Goal: Task Accomplishment & Management: Complete application form

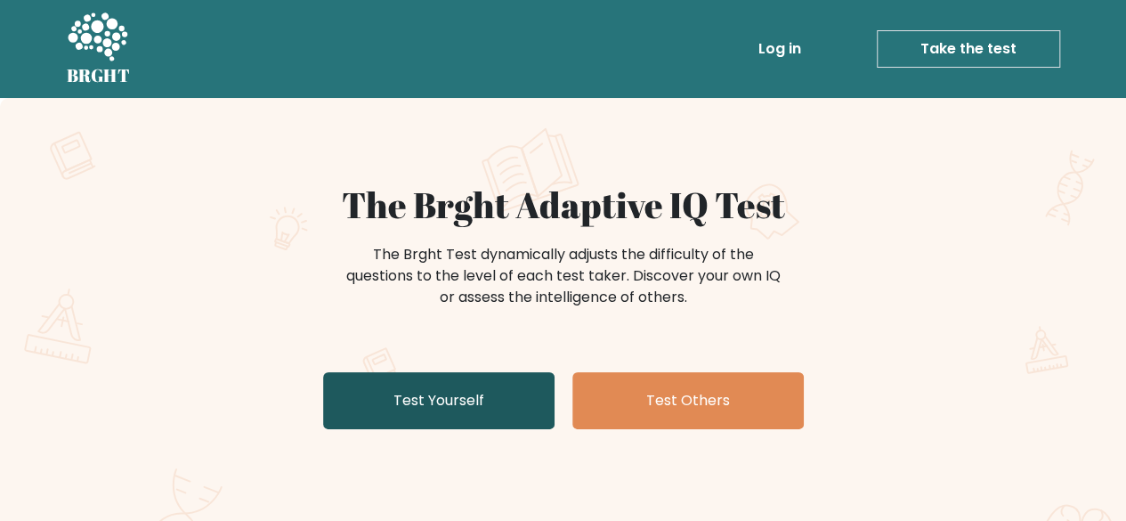
click at [386, 389] on link "Test Yourself" at bounding box center [439, 400] width 232 height 57
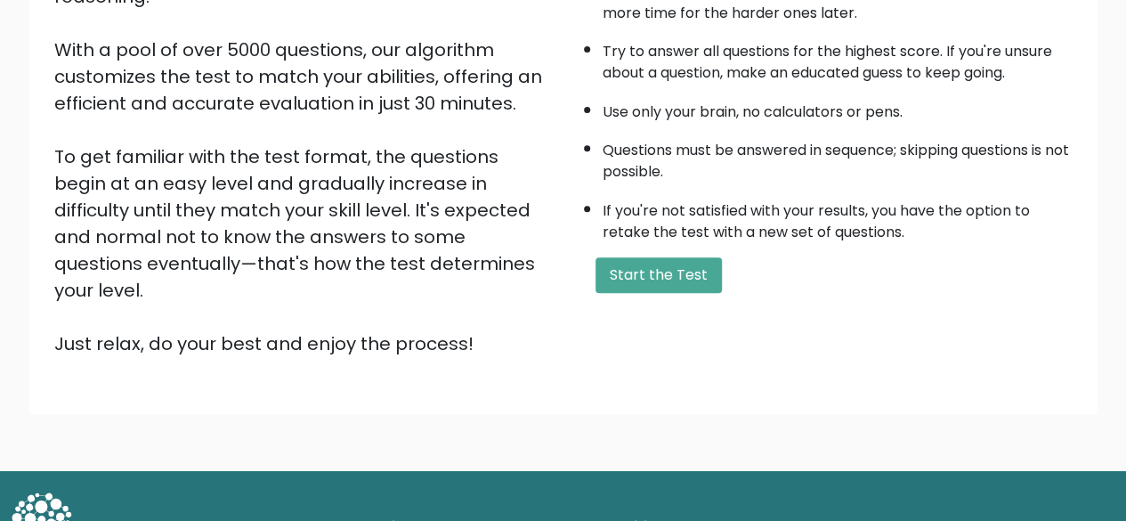
scroll to position [294, 0]
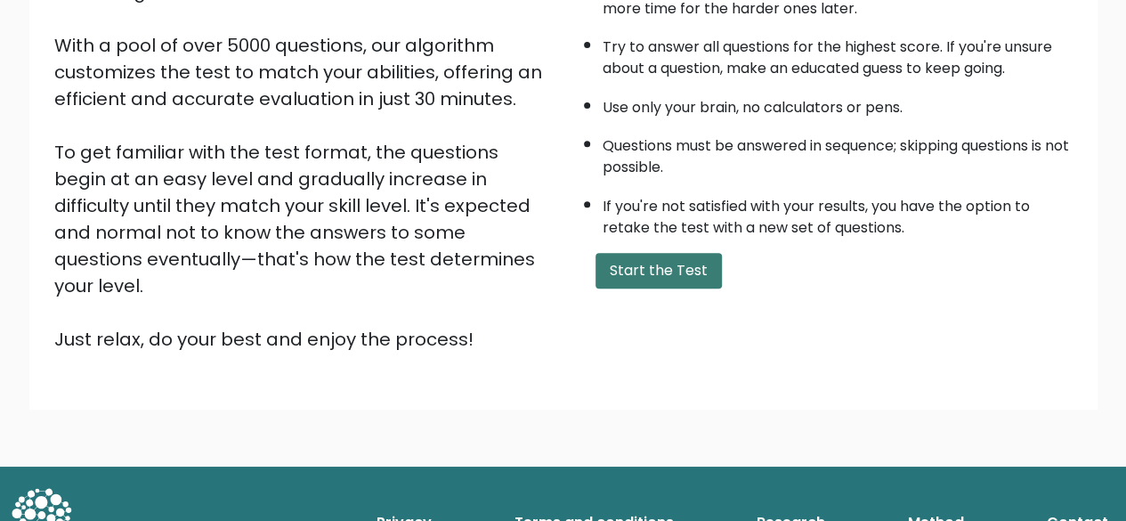
click at [638, 272] on button "Start the Test" at bounding box center [659, 271] width 126 height 36
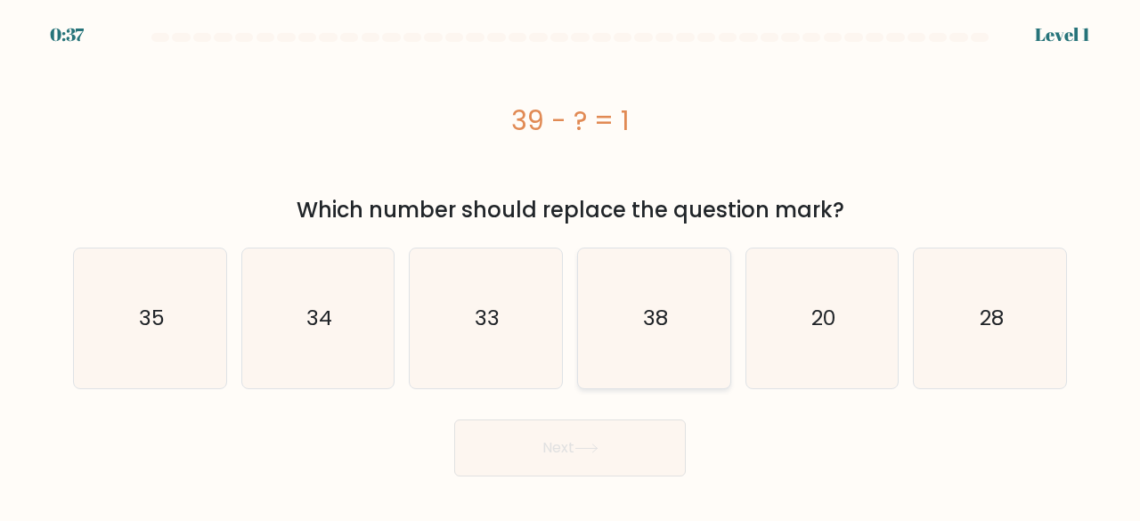
click at [658, 329] on text "38" at bounding box center [655, 318] width 25 height 29
click at [571, 265] on input "d. 38" at bounding box center [570, 263] width 1 height 4
radio input "true"
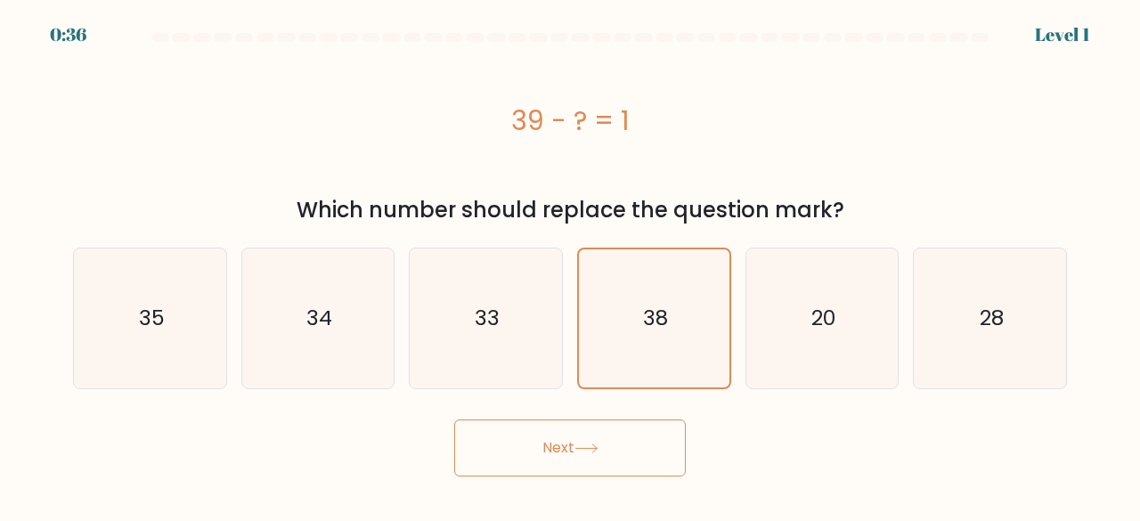
click at [611, 439] on button "Next" at bounding box center [570, 447] width 232 height 57
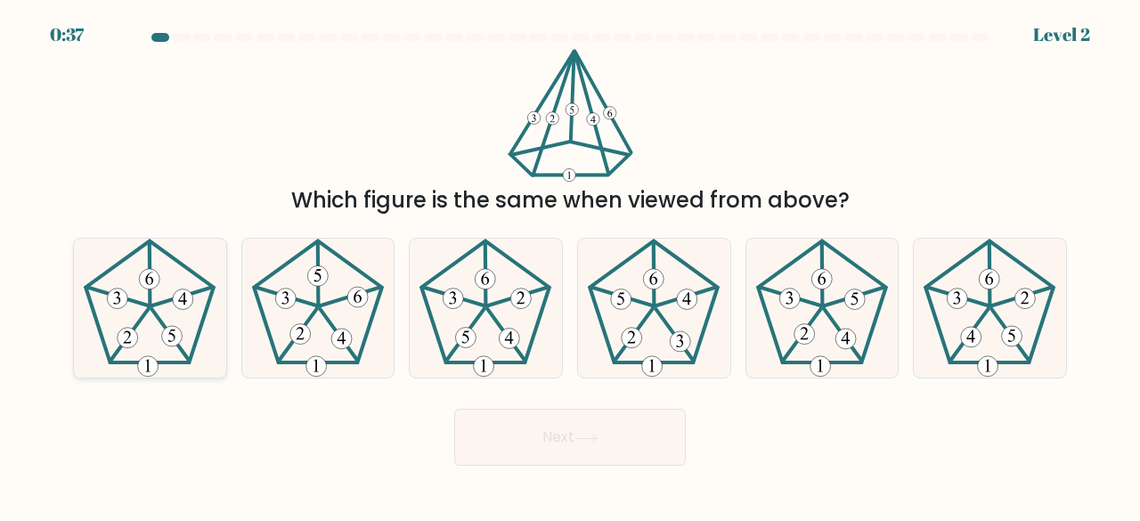
click at [150, 329] on icon at bounding box center [150, 309] width 140 height 140
click at [570, 265] on input "a." at bounding box center [570, 263] width 1 height 4
radio input "true"
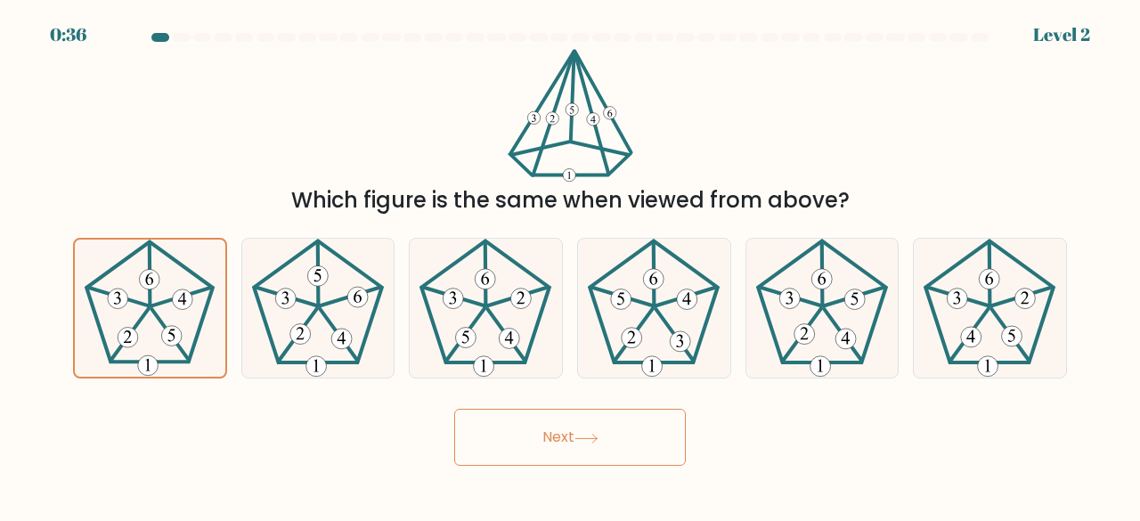
click at [616, 429] on button "Next" at bounding box center [570, 437] width 232 height 57
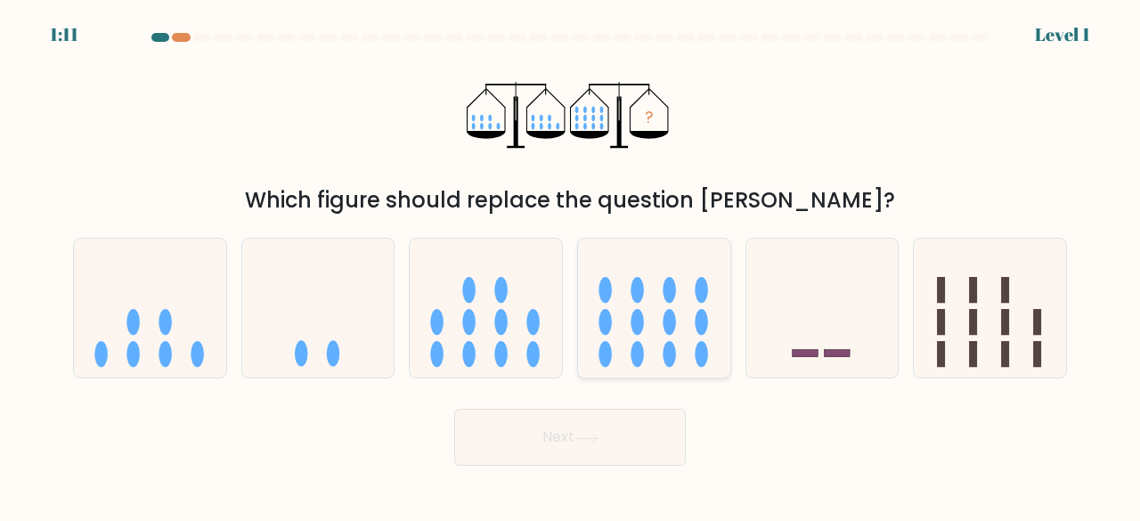
click at [646, 302] on icon at bounding box center [654, 308] width 152 height 126
click at [571, 265] on input "d." at bounding box center [570, 263] width 1 height 4
radio input "true"
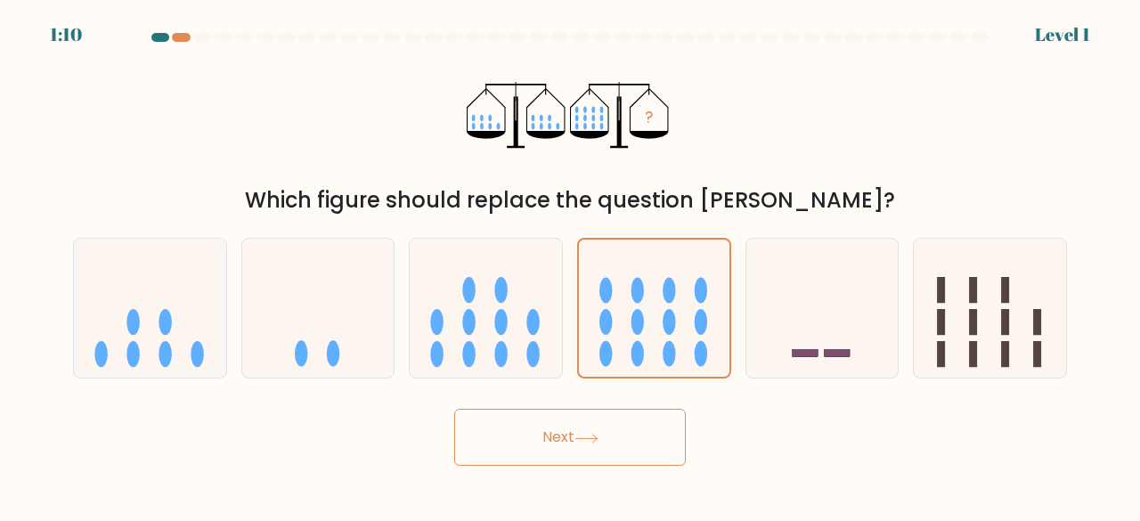
click at [627, 428] on button "Next" at bounding box center [570, 437] width 232 height 57
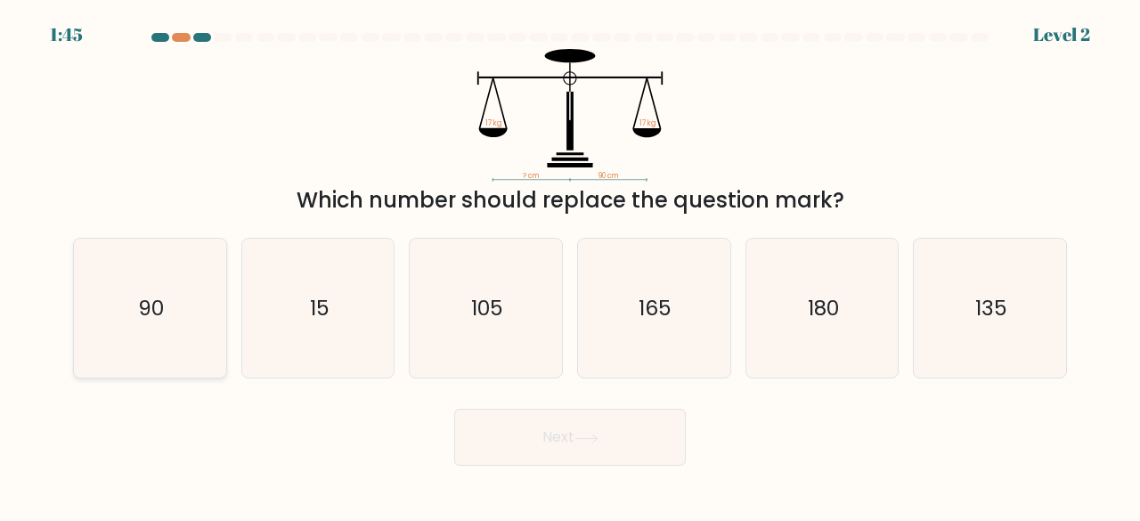
click at [145, 298] on text "90" at bounding box center [151, 307] width 26 height 29
click at [570, 265] on input "a. 90" at bounding box center [570, 263] width 1 height 4
radio input "true"
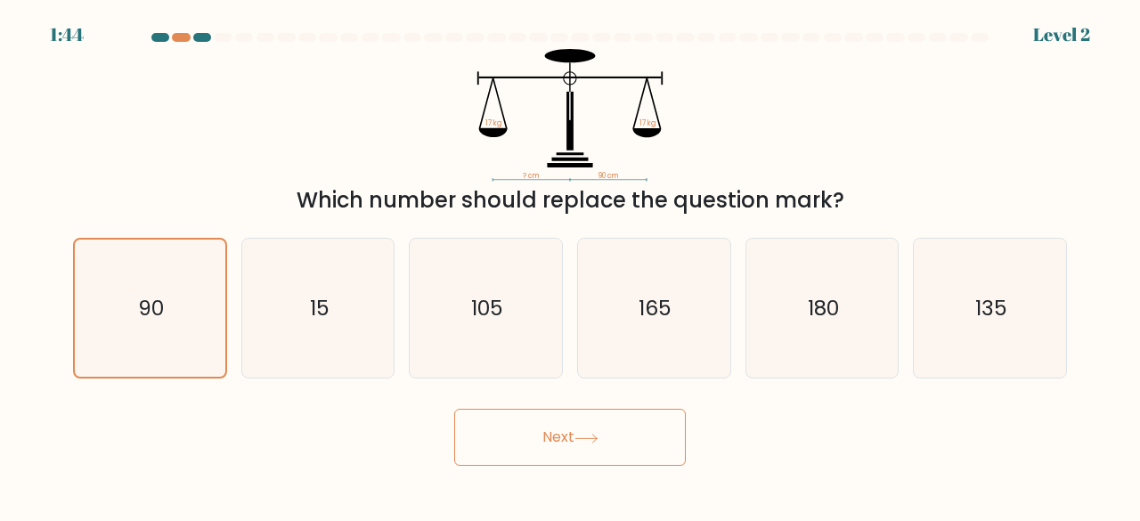
click at [629, 451] on button "Next" at bounding box center [570, 437] width 232 height 57
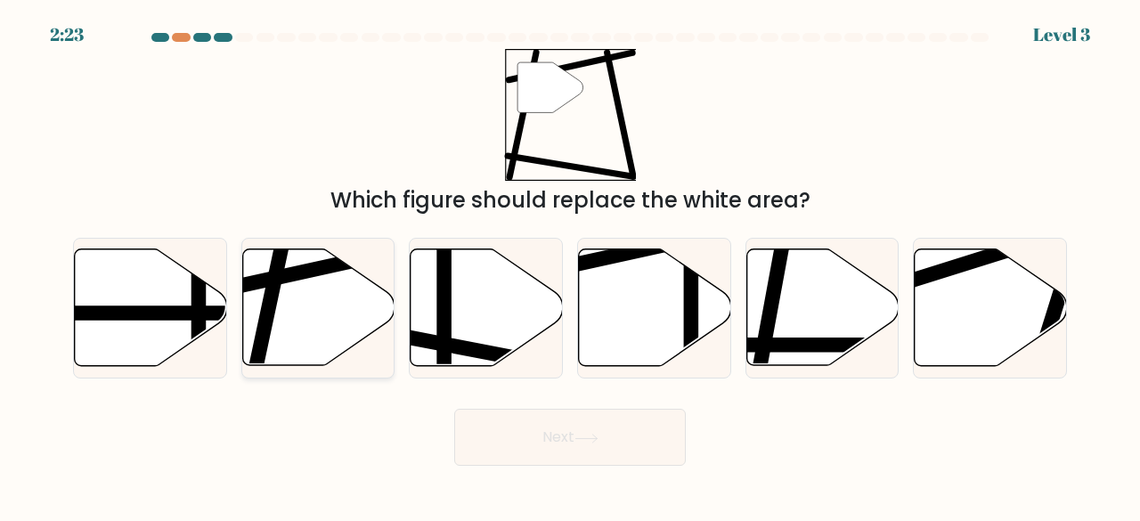
click at [298, 298] on icon at bounding box center [318, 307] width 152 height 117
click at [570, 265] on input "b." at bounding box center [570, 263] width 1 height 4
radio input "true"
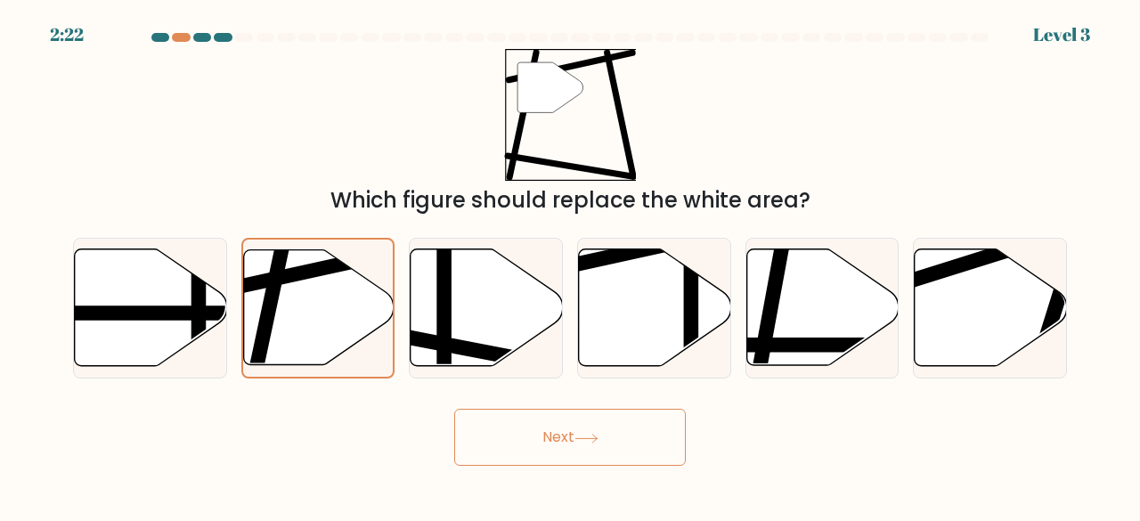
click at [532, 428] on button "Next" at bounding box center [570, 437] width 232 height 57
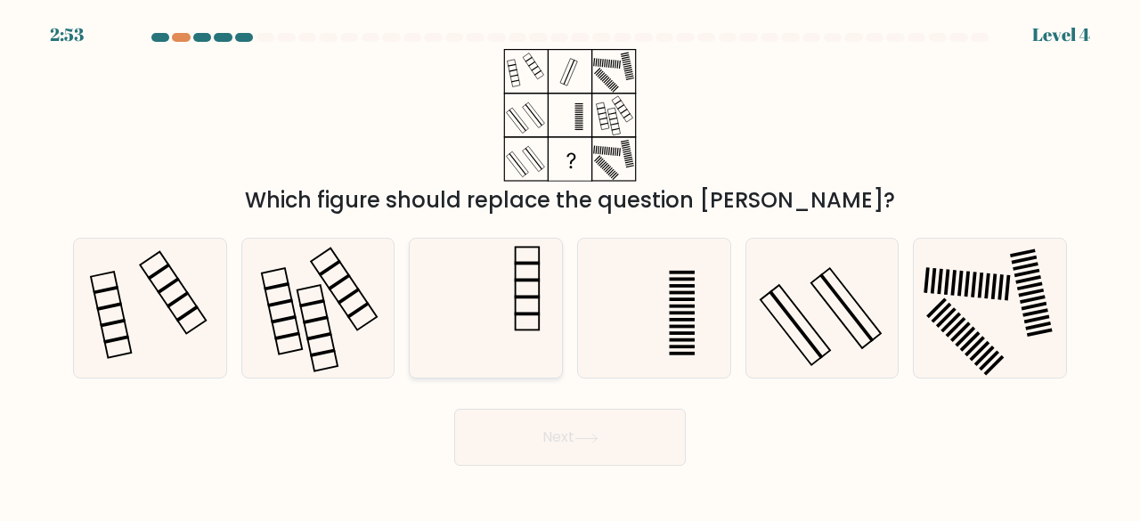
click at [483, 330] on icon at bounding box center [486, 309] width 140 height 140
click at [570, 265] on input "c." at bounding box center [570, 263] width 1 height 4
radio input "true"
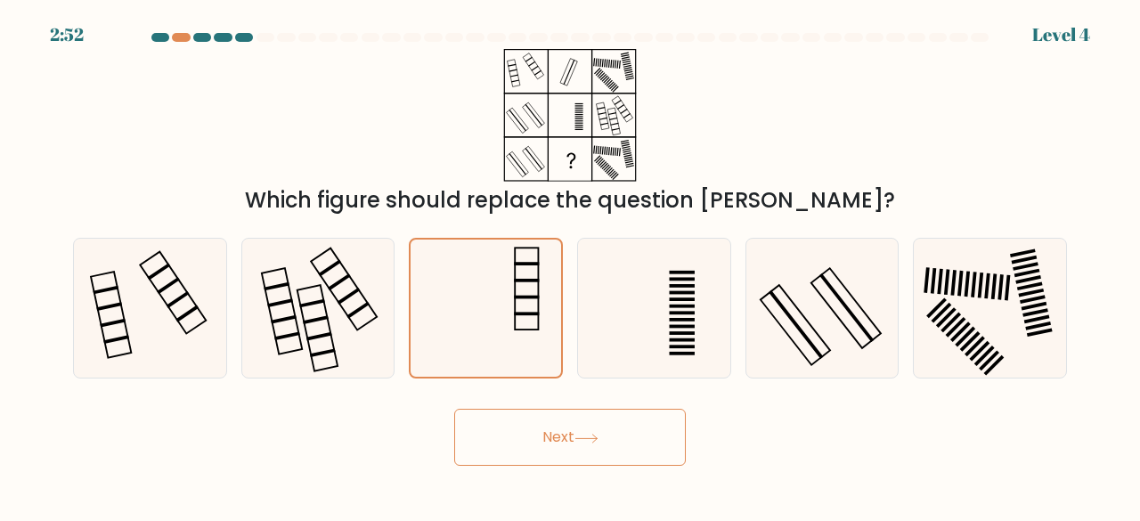
click at [562, 435] on button "Next" at bounding box center [570, 437] width 232 height 57
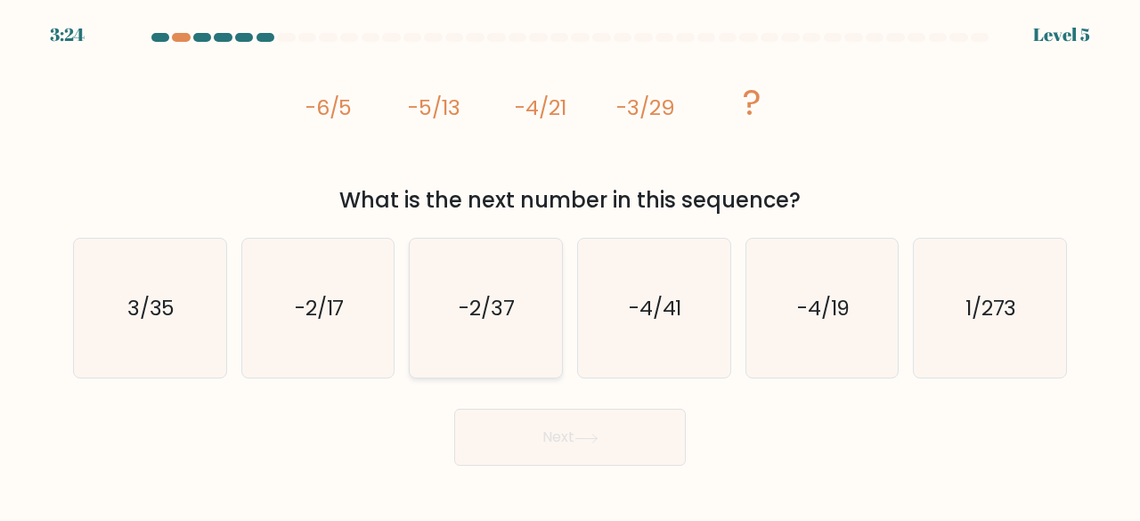
click at [490, 314] on text "-2/37" at bounding box center [487, 307] width 56 height 29
click at [570, 265] on input "c. -2/37" at bounding box center [570, 263] width 1 height 4
radio input "true"
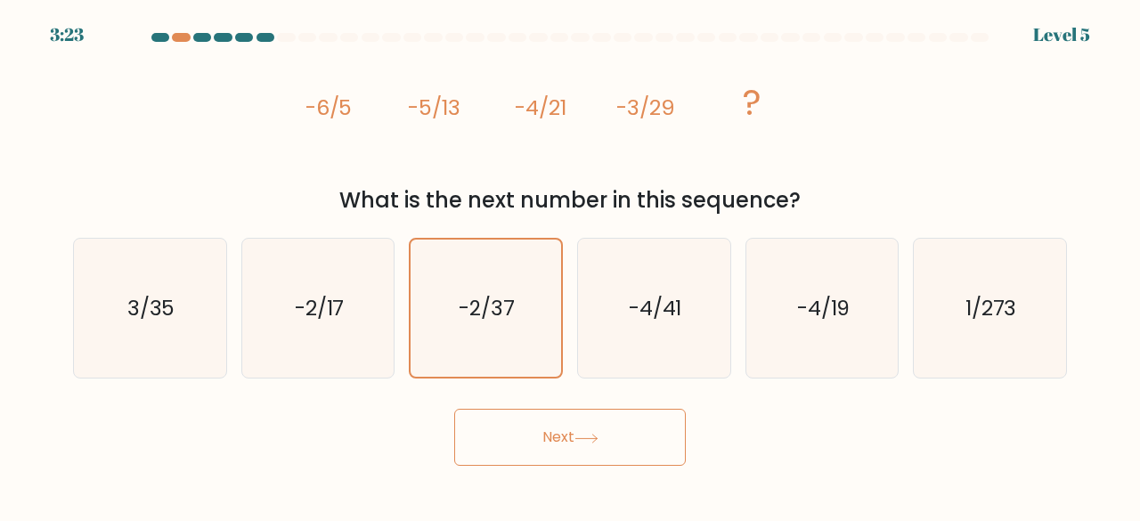
click at [543, 444] on button "Next" at bounding box center [570, 437] width 232 height 57
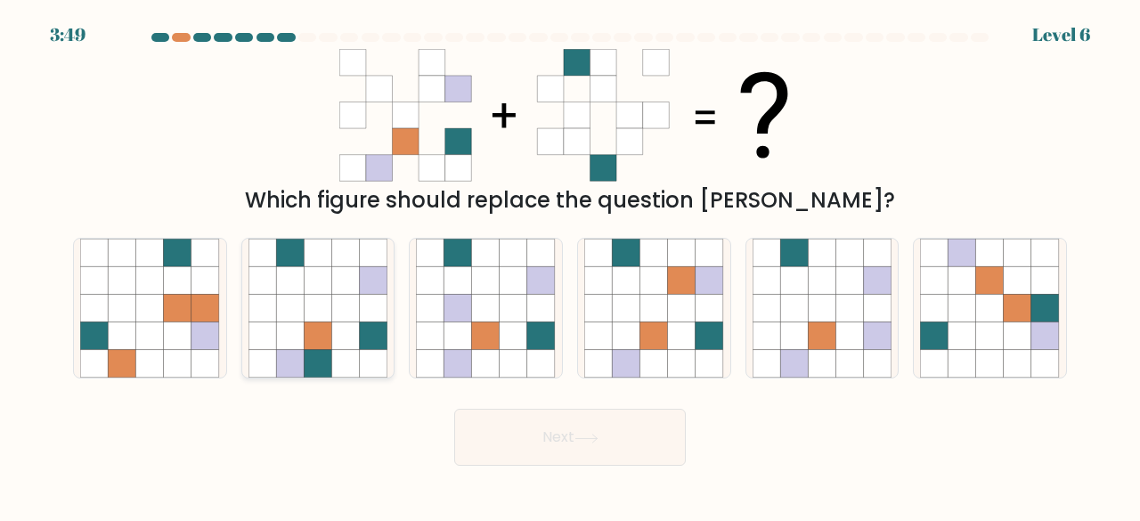
click at [311, 336] on icon at bounding box center [318, 336] width 28 height 28
click at [570, 265] on input "b." at bounding box center [570, 263] width 1 height 4
radio input "true"
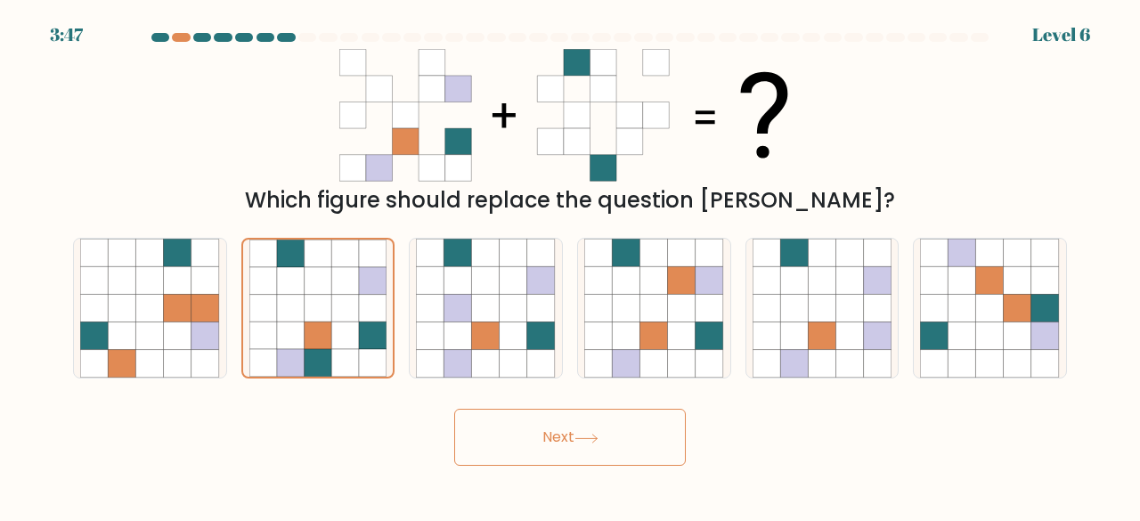
click at [569, 439] on button "Next" at bounding box center [570, 437] width 232 height 57
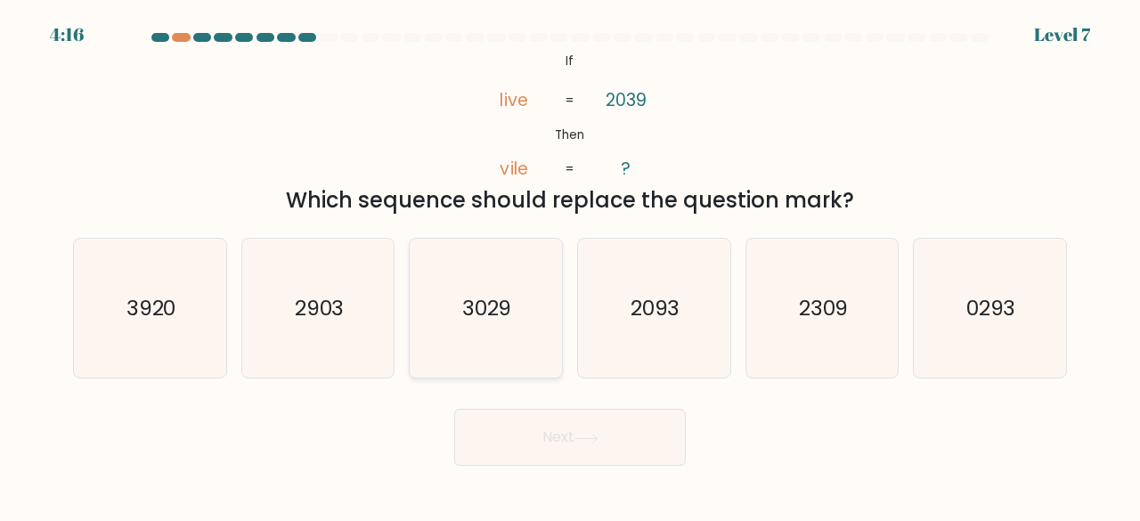
click at [462, 327] on icon "3029" at bounding box center [486, 309] width 140 height 140
click at [570, 265] on input "c. 3029" at bounding box center [570, 263] width 1 height 4
radio input "true"
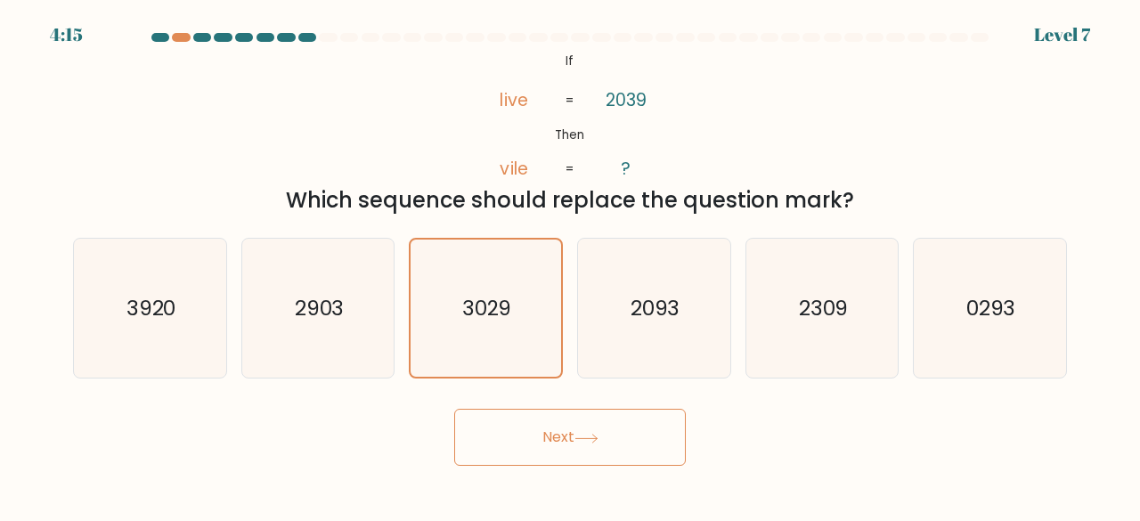
click at [536, 448] on button "Next" at bounding box center [570, 437] width 232 height 57
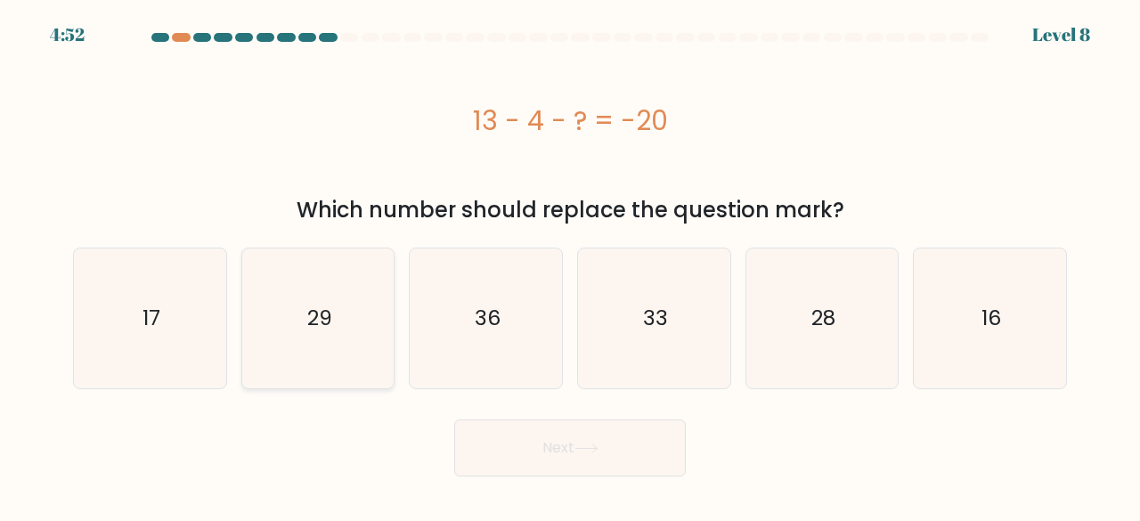
click at [303, 345] on icon "29" at bounding box center [318, 318] width 140 height 140
click at [570, 265] on input "b. 29" at bounding box center [570, 263] width 1 height 4
radio input "true"
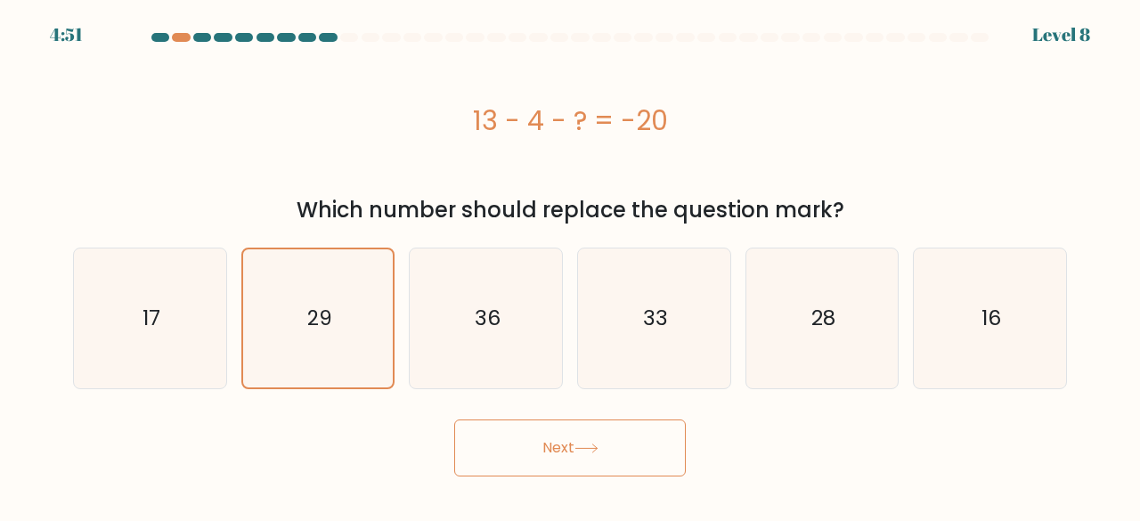
click at [536, 441] on button "Next" at bounding box center [570, 447] width 232 height 57
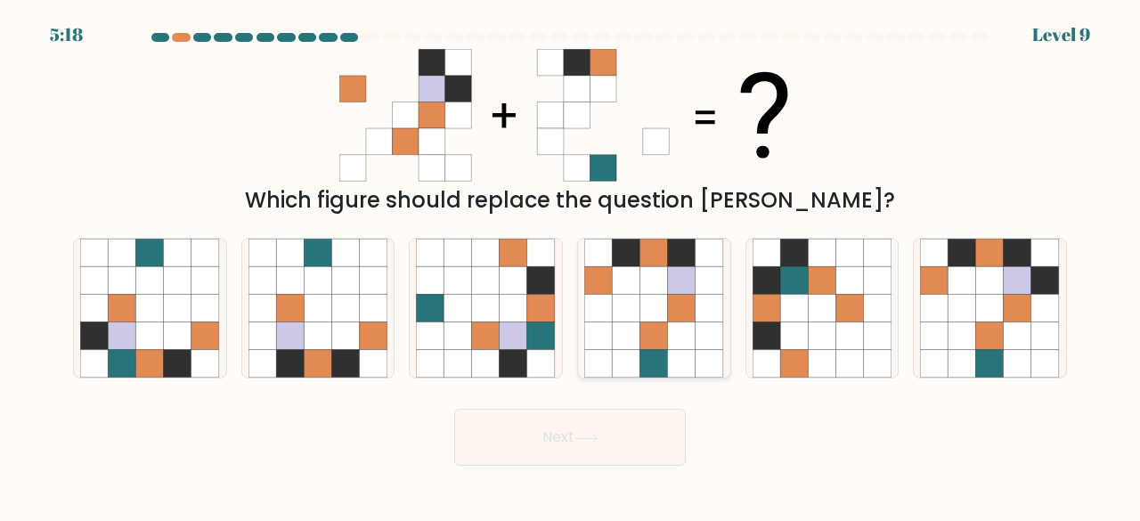
click at [687, 273] on icon at bounding box center [682, 280] width 28 height 28
click at [571, 265] on input "d." at bounding box center [570, 263] width 1 height 4
radio input "true"
click at [631, 442] on button "Next" at bounding box center [570, 437] width 232 height 57
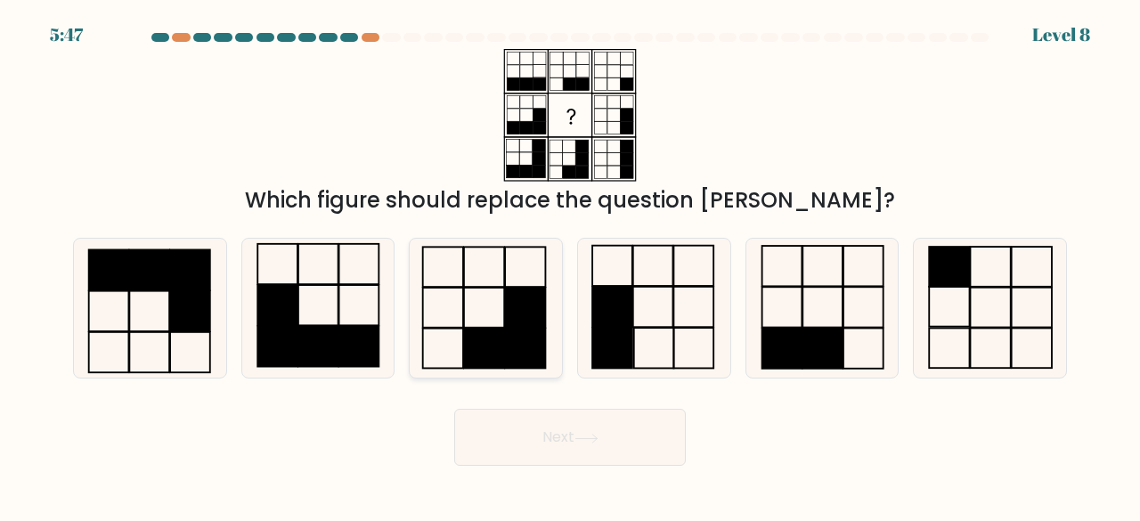
click at [495, 343] on rect at bounding box center [484, 349] width 41 height 40
click at [570, 265] on input "c." at bounding box center [570, 263] width 1 height 4
radio input "true"
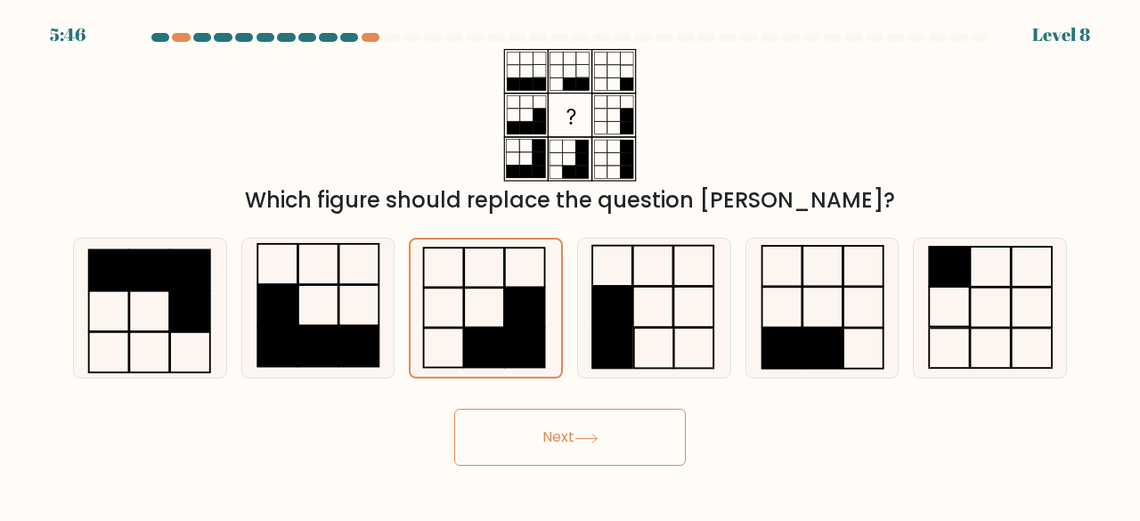
click at [605, 443] on button "Next" at bounding box center [570, 437] width 232 height 57
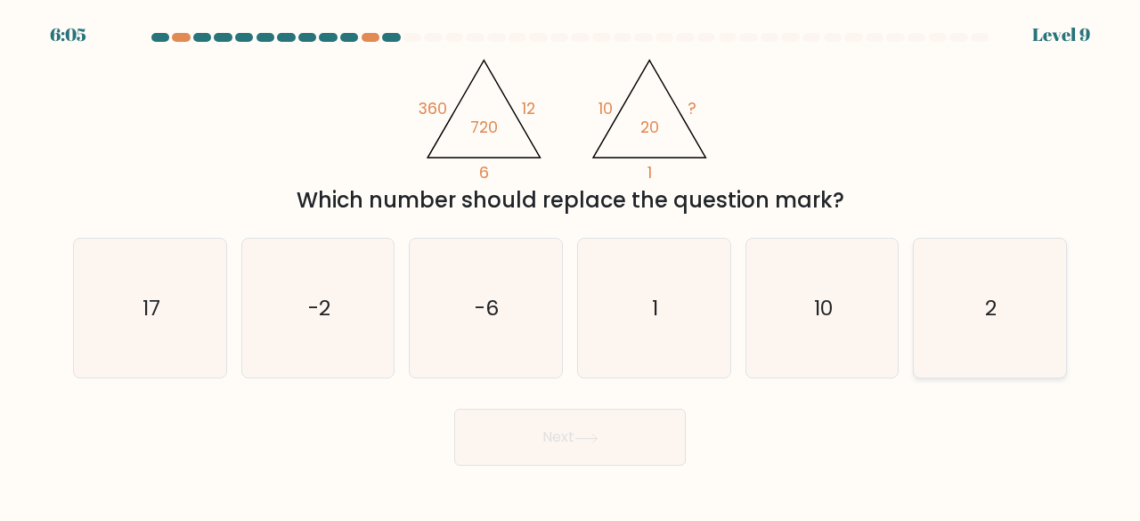
click at [1024, 313] on icon "2" at bounding box center [990, 309] width 140 height 140
click at [571, 265] on input "f. 2" at bounding box center [570, 263] width 1 height 4
radio input "true"
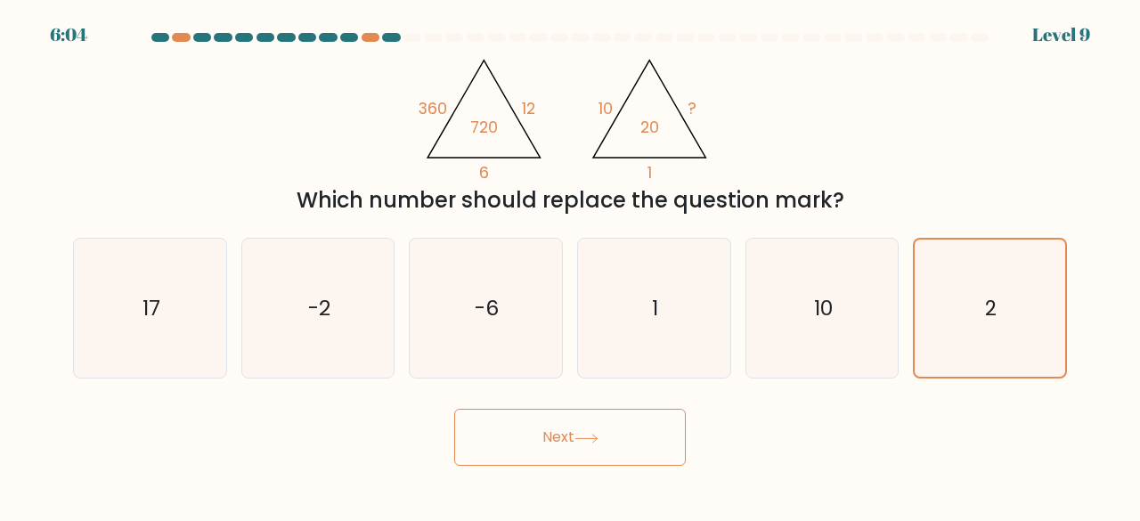
click at [594, 455] on button "Next" at bounding box center [570, 437] width 232 height 57
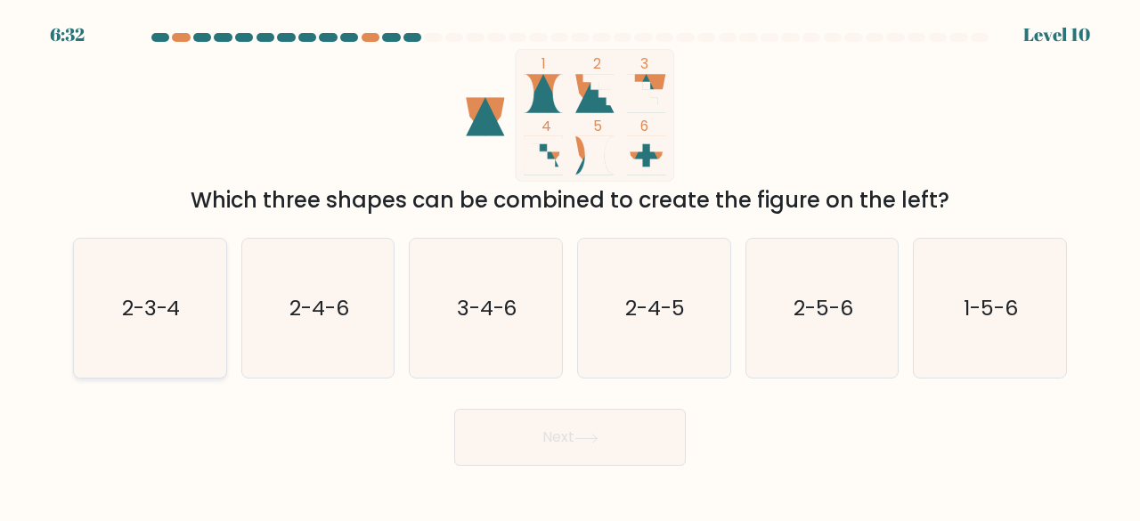
click at [158, 312] on text "2-3-4" at bounding box center [151, 307] width 59 height 29
click at [570, 265] on input "a. 2-3-4" at bounding box center [570, 263] width 1 height 4
radio input "true"
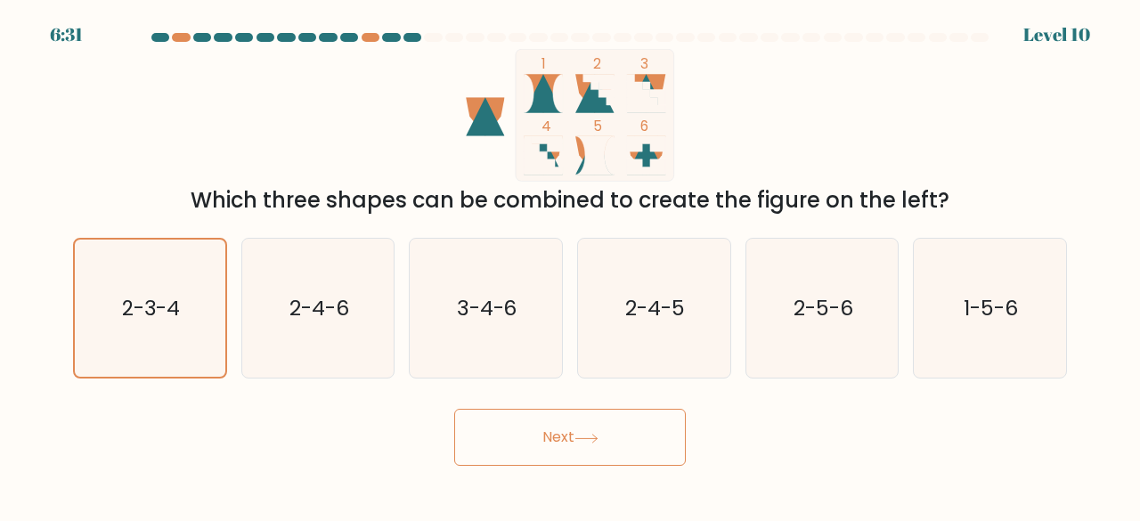
click at [541, 435] on button "Next" at bounding box center [570, 437] width 232 height 57
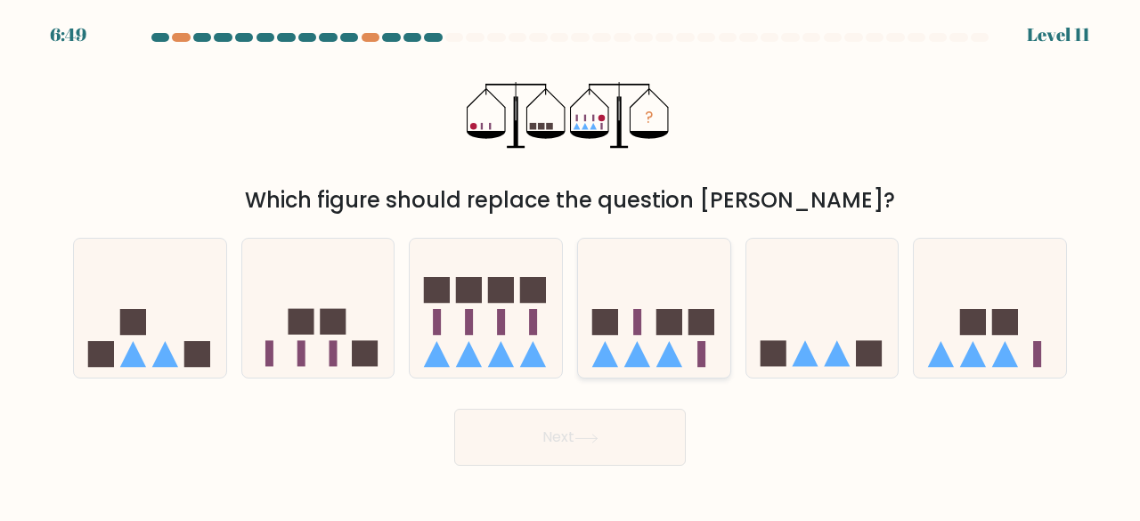
click at [603, 334] on rect at bounding box center [605, 322] width 26 height 26
click at [571, 265] on input "d." at bounding box center [570, 263] width 1 height 4
radio input "true"
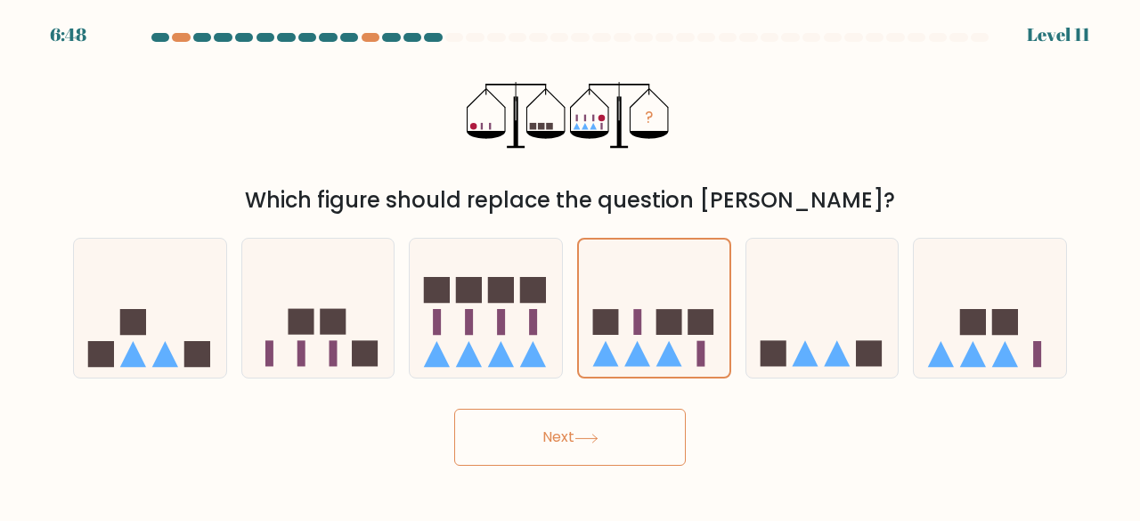
click at [592, 457] on button "Next" at bounding box center [570, 437] width 232 height 57
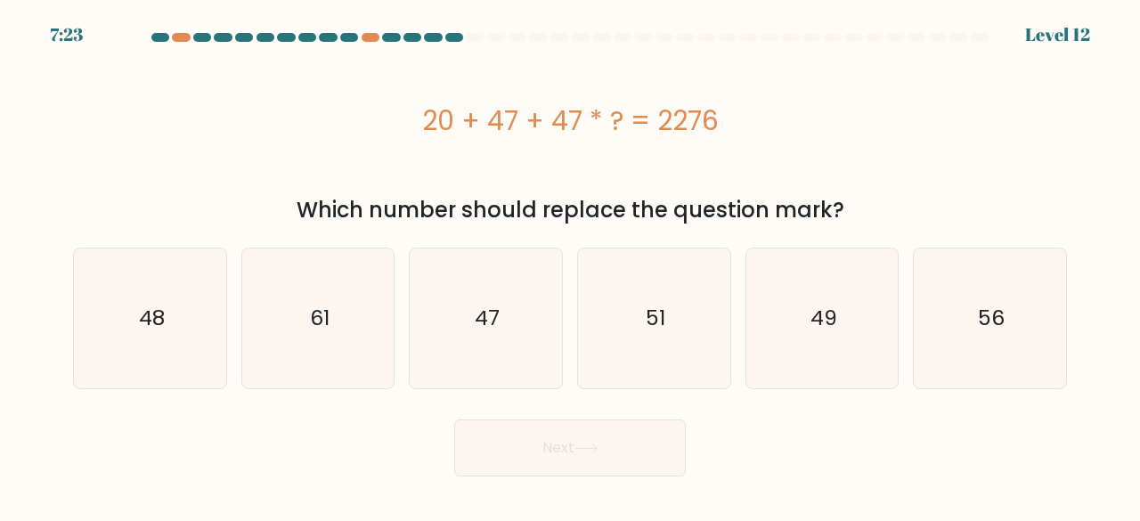
drag, startPoint x: 613, startPoint y: 115, endPoint x: 627, endPoint y: 118, distance: 14.7
click at [627, 118] on div "20 + 47 + 47 * ? = 2276" at bounding box center [570, 121] width 994 height 40
click at [614, 172] on div "20 + 47 + 47 * ? = 2276" at bounding box center [570, 120] width 994 height 142
drag, startPoint x: 466, startPoint y: 358, endPoint x: 486, endPoint y: 336, distance: 30.2
click at [486, 336] on icon "47" at bounding box center [486, 318] width 140 height 140
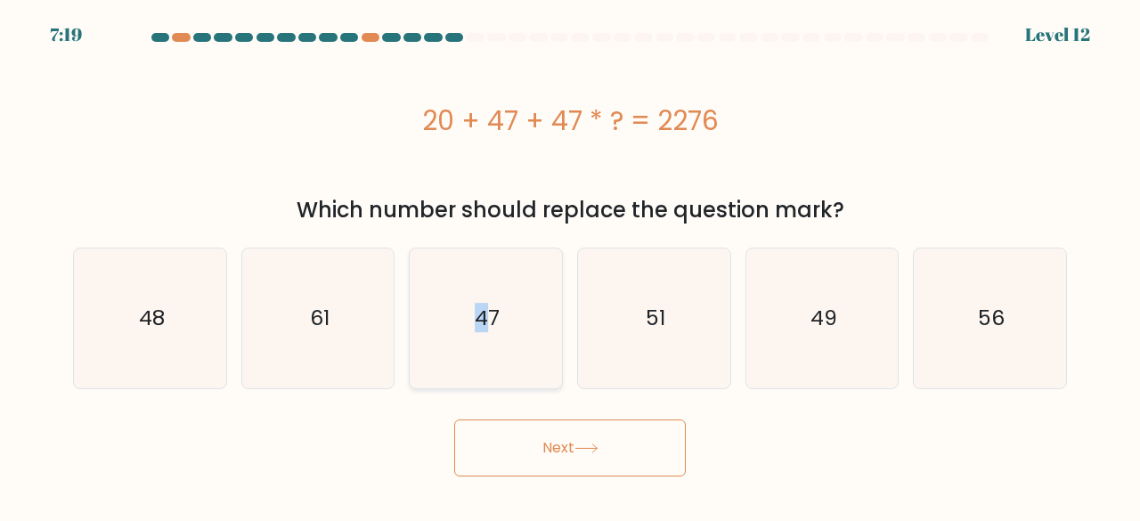
click at [486, 336] on icon "47" at bounding box center [486, 318] width 140 height 140
click at [570, 265] on input "c. 47" at bounding box center [570, 263] width 1 height 4
radio input "true"
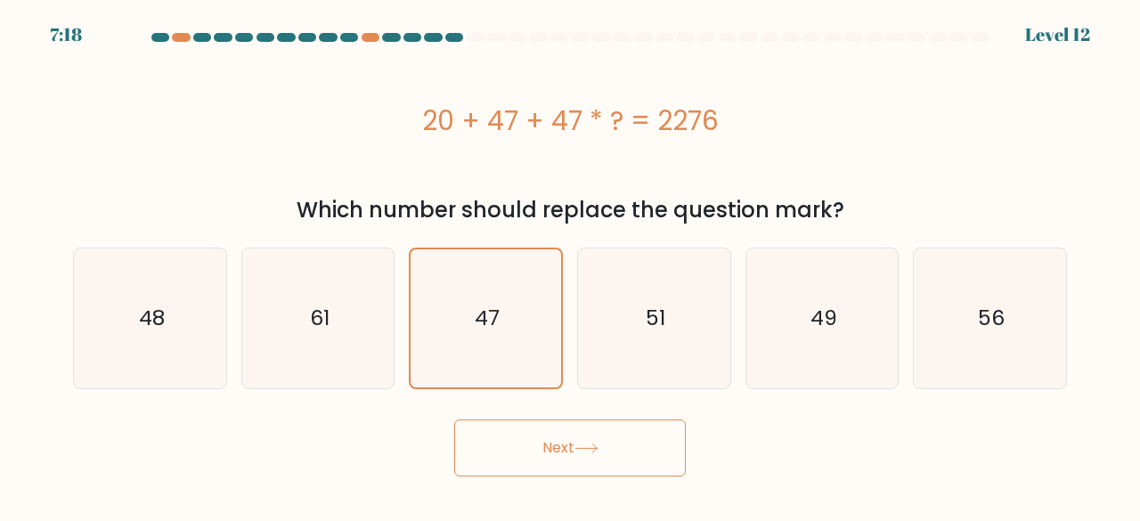
click at [558, 433] on button "Next" at bounding box center [570, 447] width 232 height 57
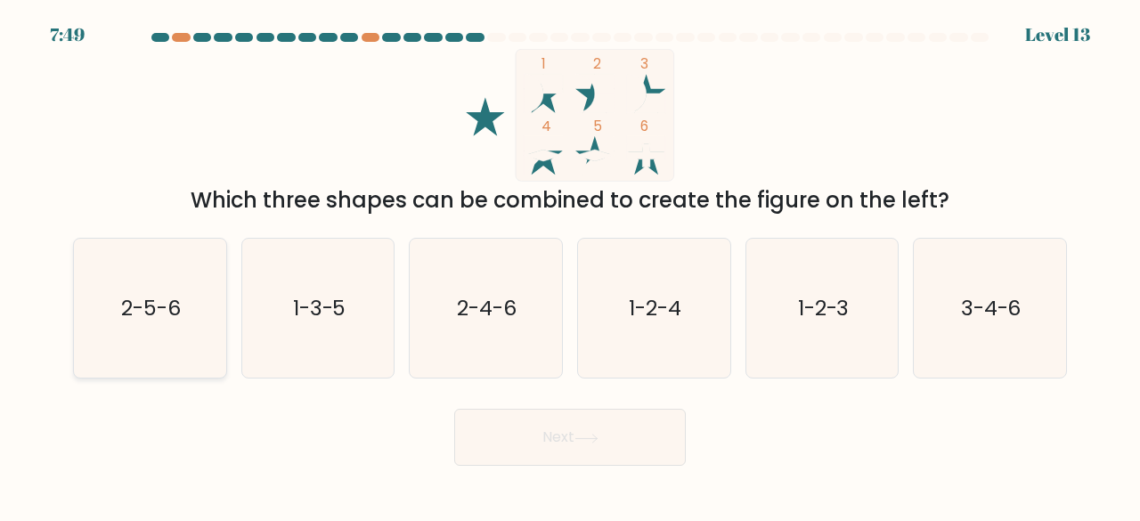
click at [172, 353] on icon "2-5-6" at bounding box center [150, 309] width 140 height 140
click at [570, 265] on input "a. 2-5-6" at bounding box center [570, 263] width 1 height 4
radio input "true"
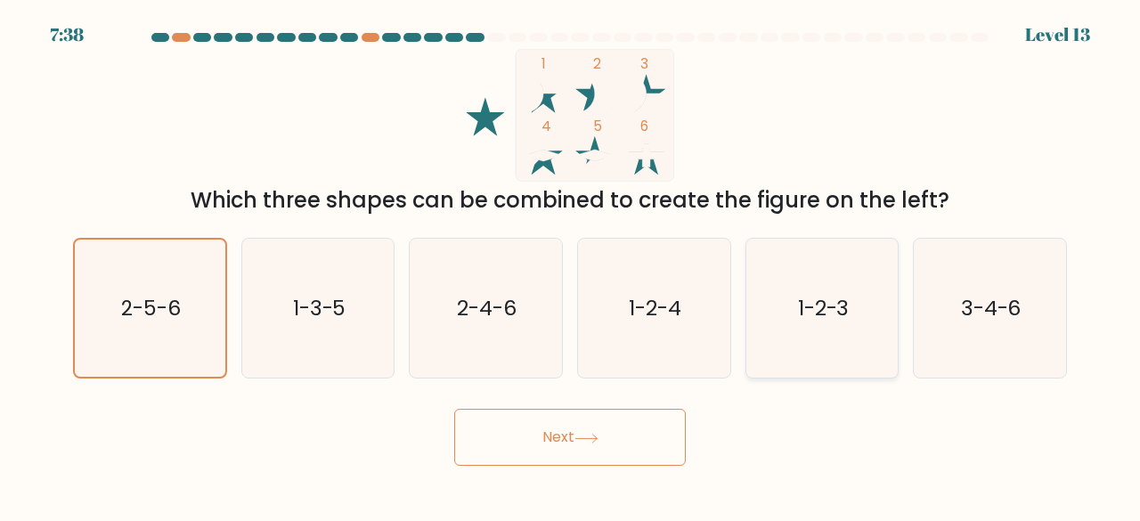
click at [780, 339] on icon "1-2-3" at bounding box center [822, 309] width 140 height 140
click at [571, 265] on input "e. 1-2-3" at bounding box center [570, 263] width 1 height 4
radio input "true"
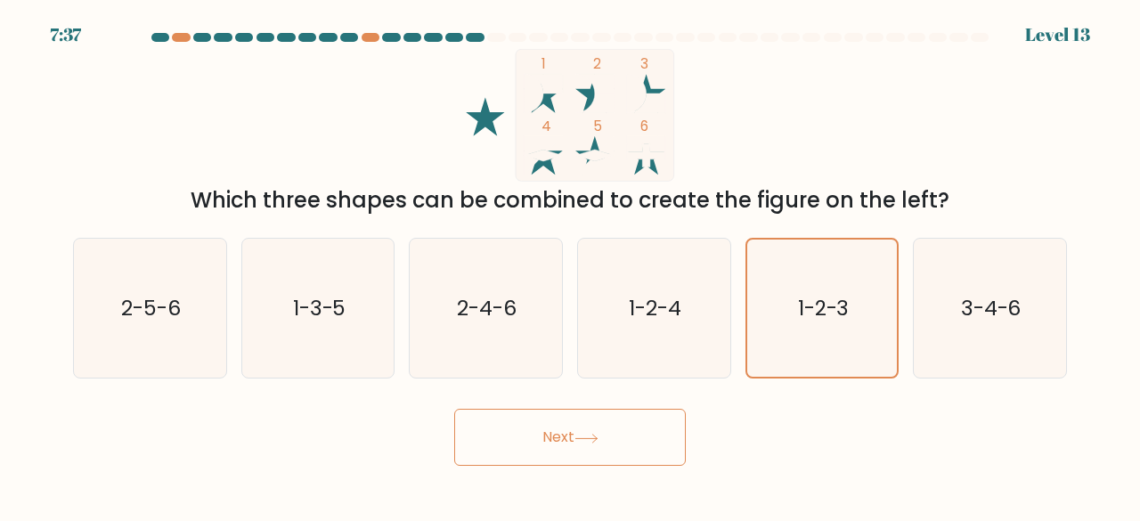
click at [584, 459] on button "Next" at bounding box center [570, 437] width 232 height 57
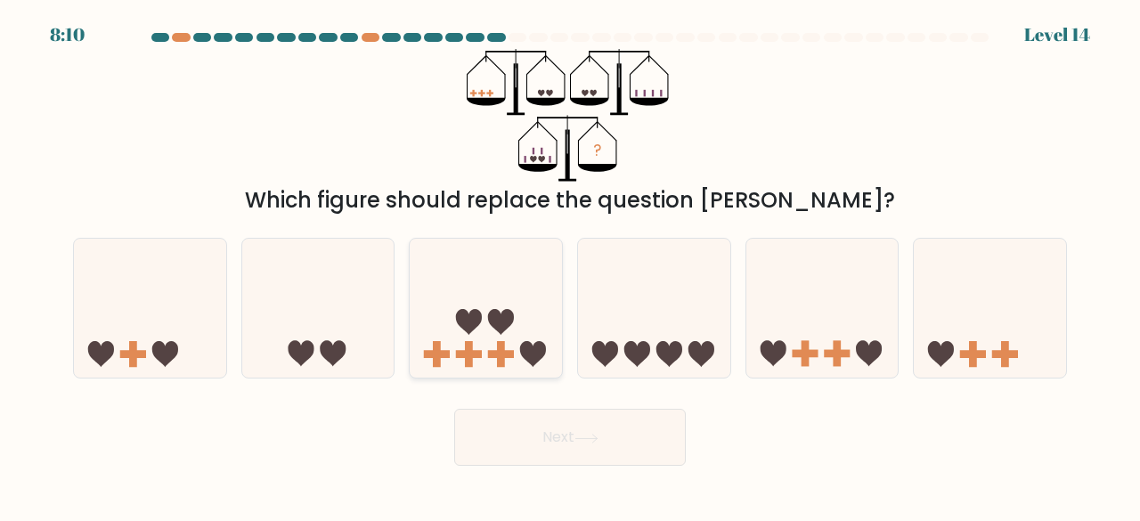
click at [500, 343] on rect at bounding box center [501, 354] width 8 height 26
click at [570, 265] on input "c." at bounding box center [570, 263] width 1 height 4
radio input "true"
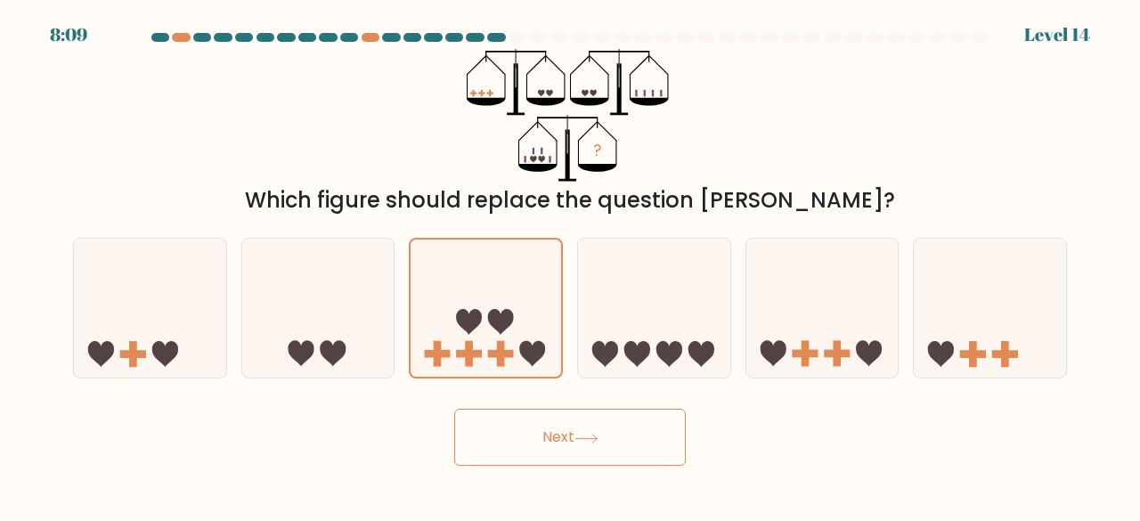
click at [519, 421] on button "Next" at bounding box center [570, 437] width 232 height 57
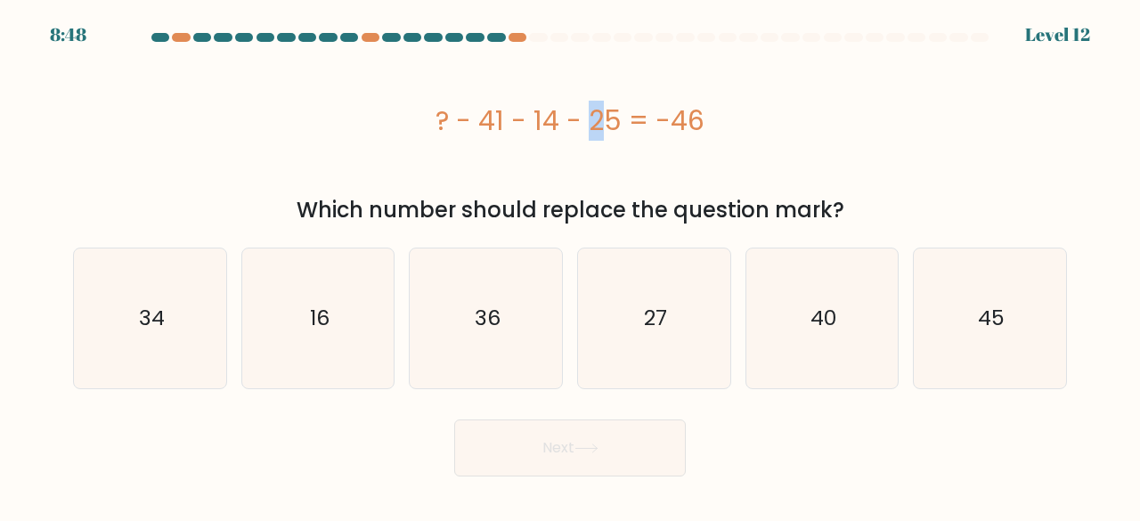
drag, startPoint x: 489, startPoint y: 126, endPoint x: 501, endPoint y: 127, distance: 12.6
click at [501, 127] on div "? - 41 - 14 - 25 = -46" at bounding box center [570, 121] width 994 height 40
click at [522, 165] on div "? - 41 - 14 - 25 = -46" at bounding box center [570, 120] width 994 height 142
drag, startPoint x: 540, startPoint y: 125, endPoint x: 614, endPoint y: 131, distance: 75.1
click at [614, 131] on div "? - 41 - 14 - 25 = -46" at bounding box center [570, 121] width 994 height 40
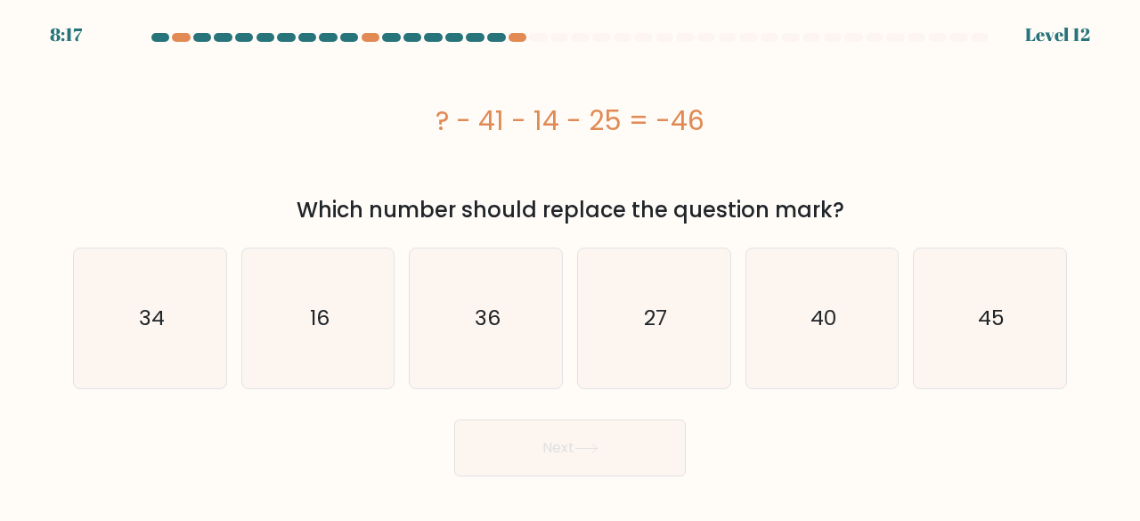
click at [491, 114] on div "? - 41 - 14 - 25 = -46" at bounding box center [570, 121] width 994 height 40
drag, startPoint x: 483, startPoint y: 120, endPoint x: 700, endPoint y: 133, distance: 216.7
click at [700, 133] on div "? - 41 - 14 - 25 = -46" at bounding box center [570, 121] width 994 height 40
click at [566, 186] on div "? - 41 - 14 - 25 = -46" at bounding box center [570, 120] width 994 height 142
drag, startPoint x: 671, startPoint y: 124, endPoint x: 712, endPoint y: 127, distance: 41.1
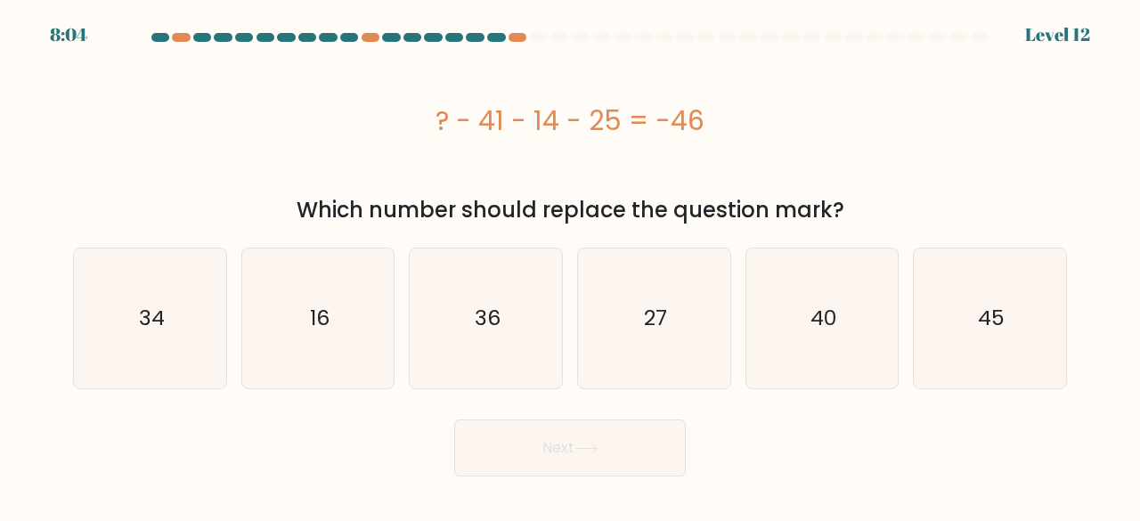
click at [712, 127] on div "? - 41 - 14 - 25 = -46" at bounding box center [570, 121] width 994 height 40
click at [618, 120] on div "? - 41 - 14 - 25 = -46" at bounding box center [570, 121] width 994 height 40
drag, startPoint x: 618, startPoint y: 120, endPoint x: 539, endPoint y: 118, distance: 79.3
click at [539, 118] on div "? - 41 - 14 - 25 = -46" at bounding box center [570, 121] width 994 height 40
click at [589, 156] on div "? - 41 - 14 - 25 = -46" at bounding box center [570, 120] width 994 height 142
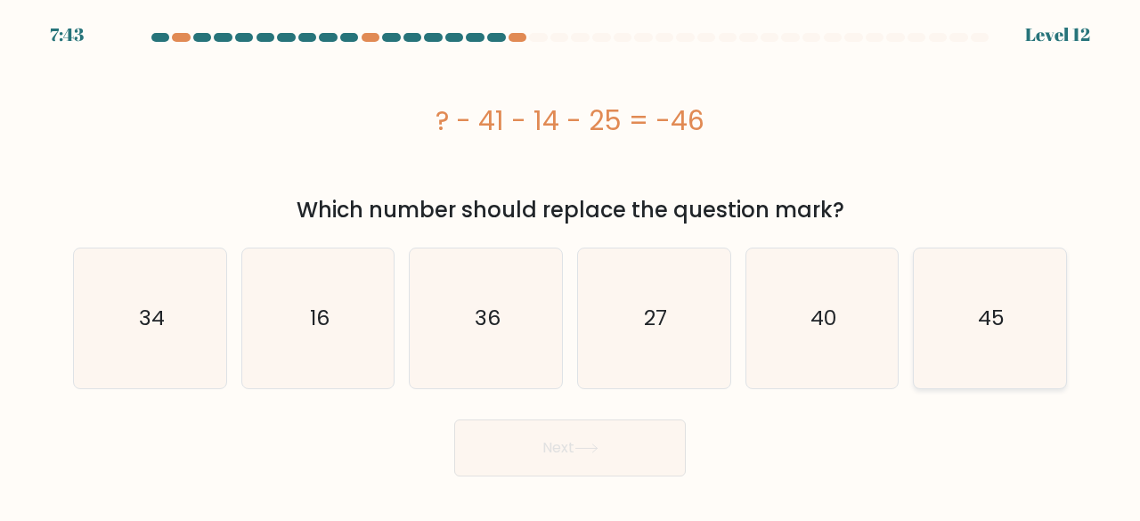
click at [1048, 320] on icon "45" at bounding box center [990, 318] width 140 height 140
click at [571, 265] on input "f. 45" at bounding box center [570, 263] width 1 height 4
radio input "true"
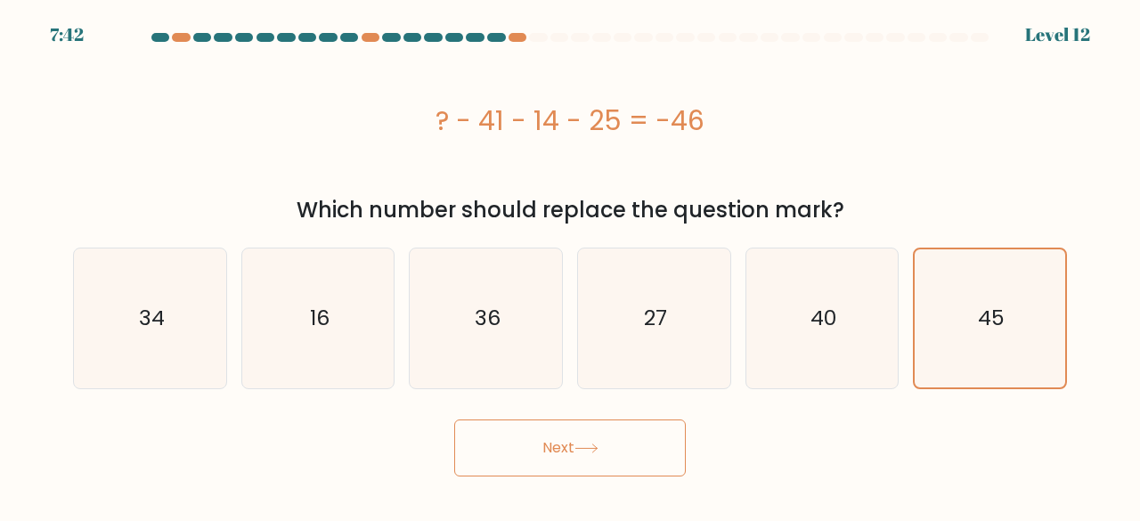
click at [598, 443] on icon at bounding box center [586, 448] width 24 height 10
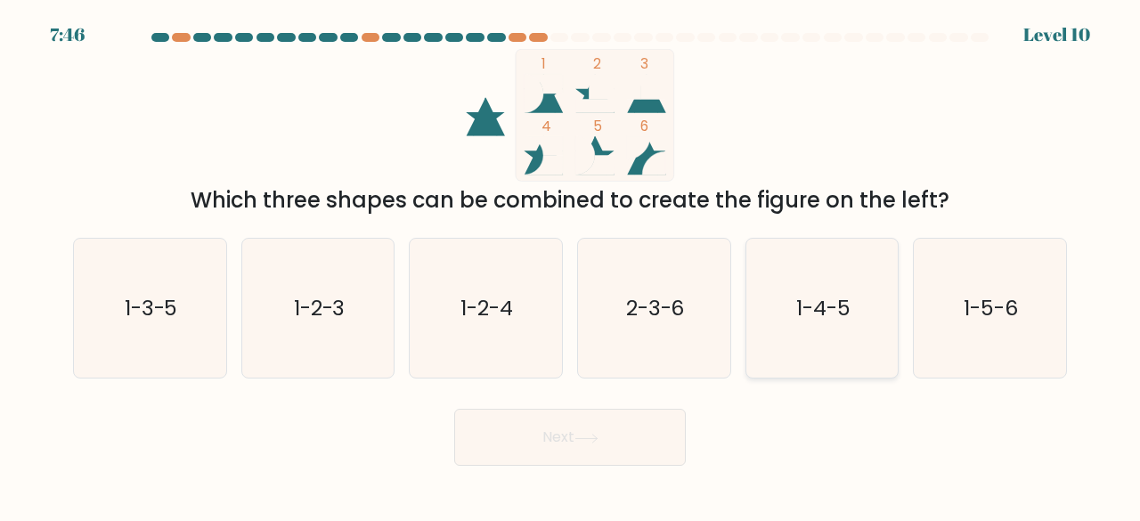
click at [832, 303] on text "1-4-5" at bounding box center [823, 307] width 54 height 29
click at [571, 265] on input "e. 1-4-5" at bounding box center [570, 263] width 1 height 4
radio input "true"
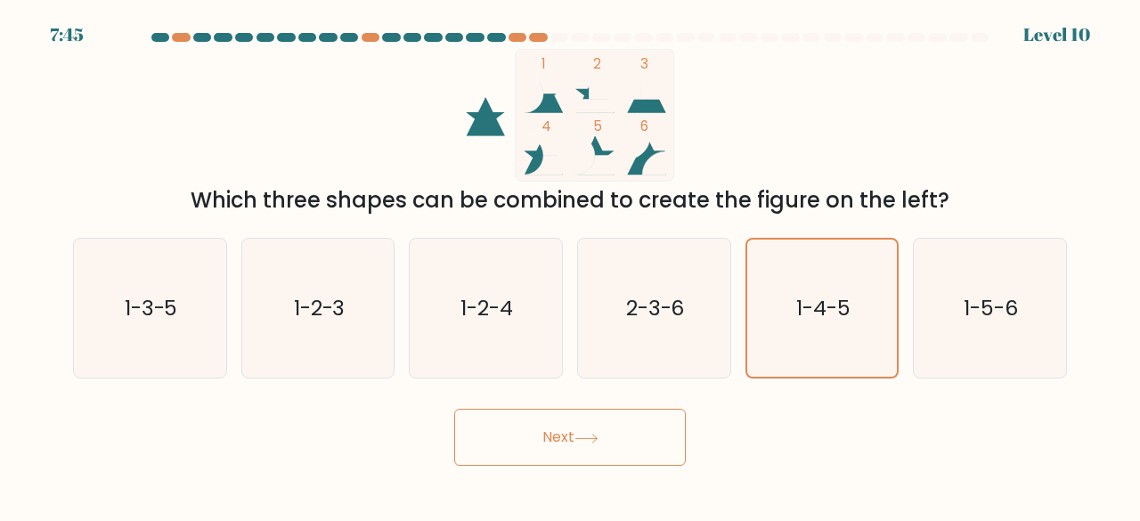
click at [591, 448] on button "Next" at bounding box center [570, 437] width 232 height 57
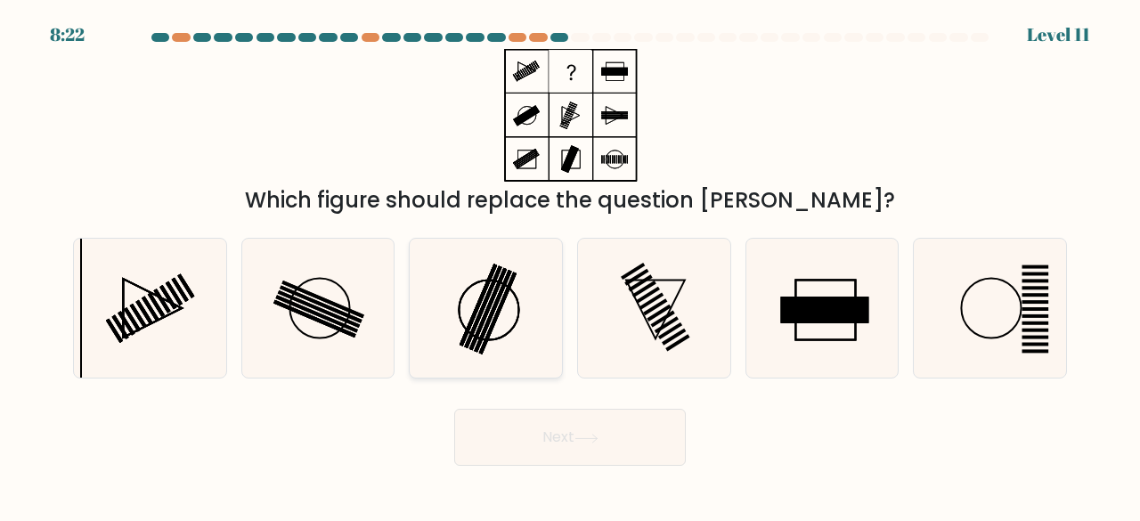
click at [481, 334] on icon at bounding box center [486, 309] width 140 height 140
click at [570, 265] on input "c." at bounding box center [570, 263] width 1 height 4
radio input "true"
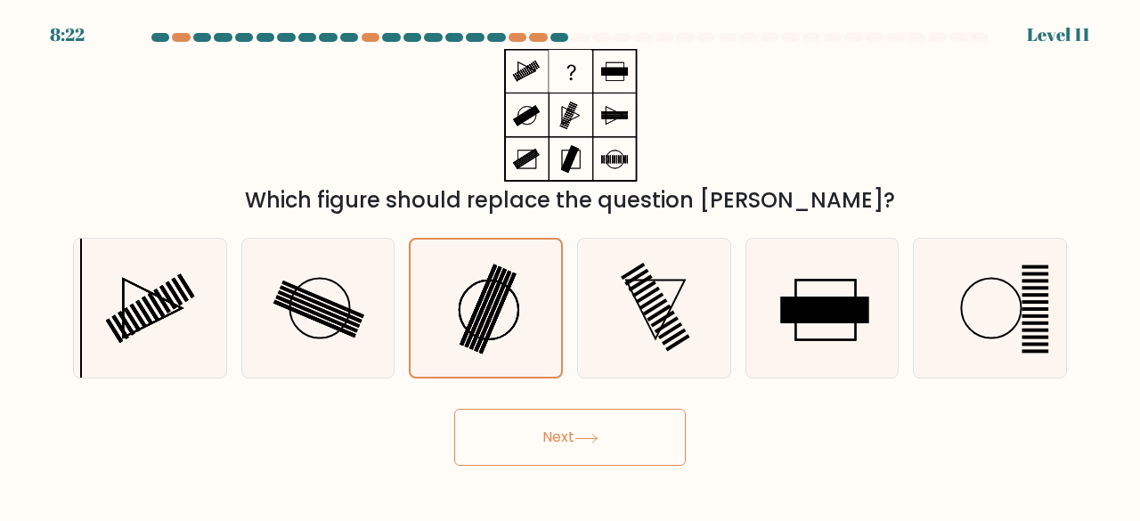
click at [564, 451] on button "Next" at bounding box center [570, 437] width 232 height 57
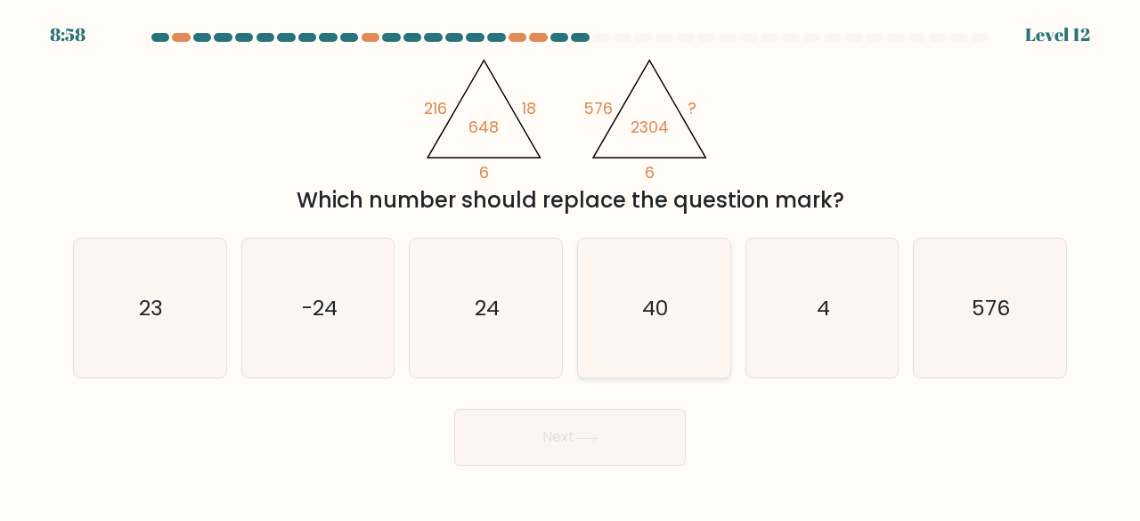
click at [625, 334] on icon "40" at bounding box center [654, 309] width 140 height 140
click at [571, 265] on input "d. 40" at bounding box center [570, 263] width 1 height 4
radio input "true"
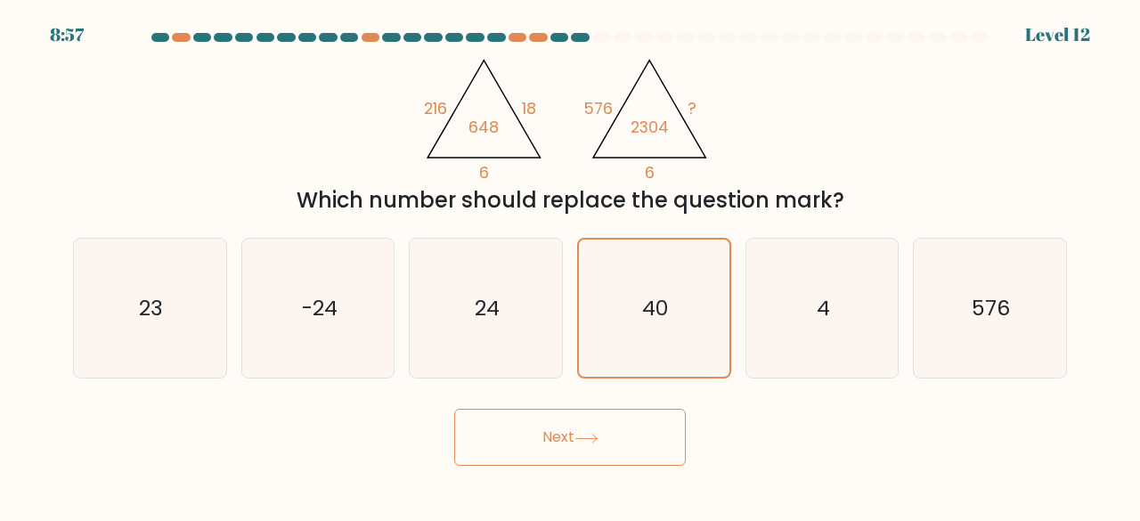
click at [581, 428] on button "Next" at bounding box center [570, 437] width 232 height 57
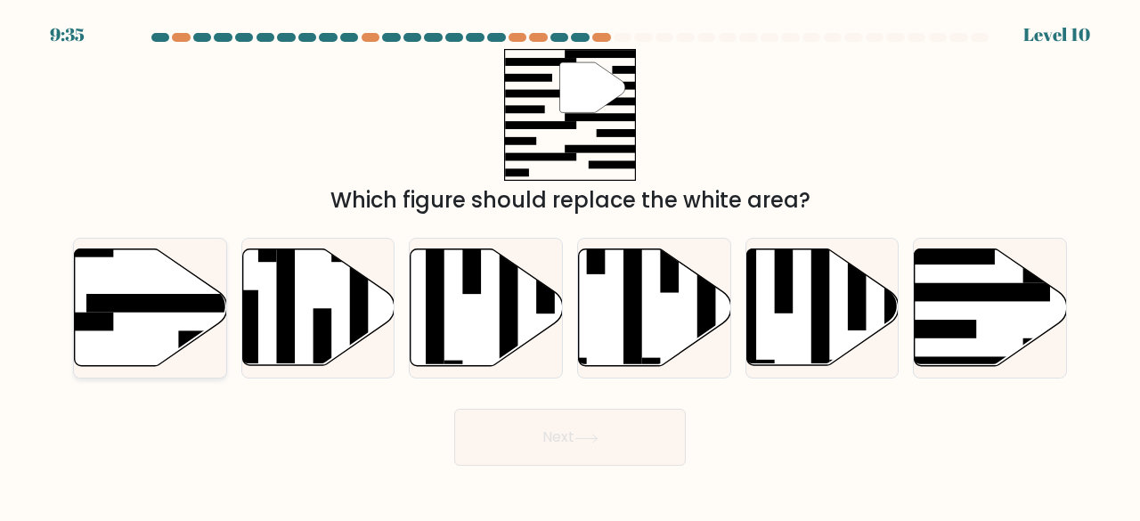
click at [134, 318] on icon at bounding box center [151, 307] width 152 height 117
click at [570, 265] on input "a." at bounding box center [570, 263] width 1 height 4
radio input "true"
click at [558, 419] on button "Next" at bounding box center [570, 437] width 232 height 57
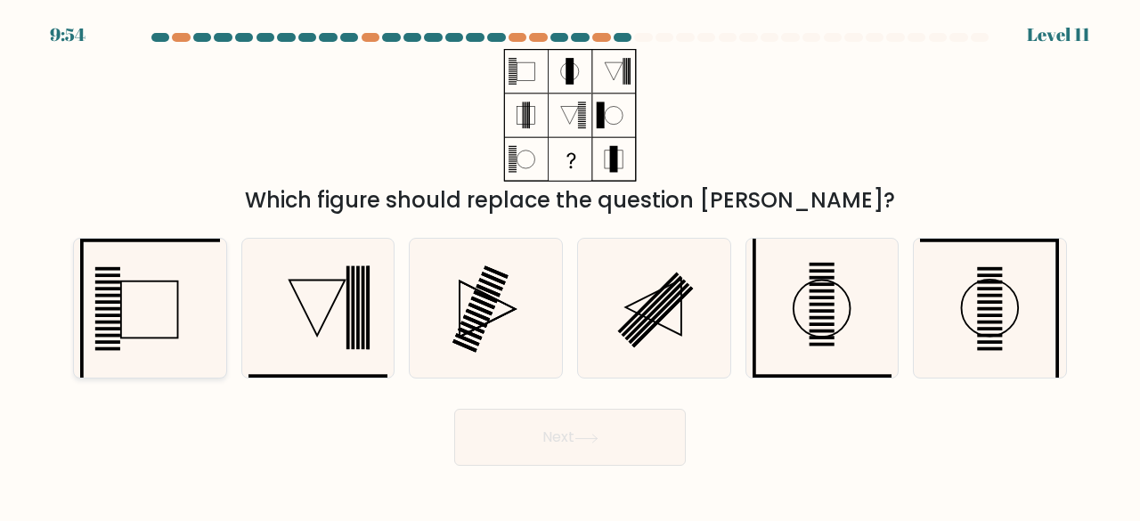
click at [103, 317] on icon at bounding box center [150, 309] width 140 height 140
click at [570, 265] on input "a." at bounding box center [570, 263] width 1 height 4
radio input "true"
click at [565, 446] on button "Next" at bounding box center [570, 437] width 232 height 57
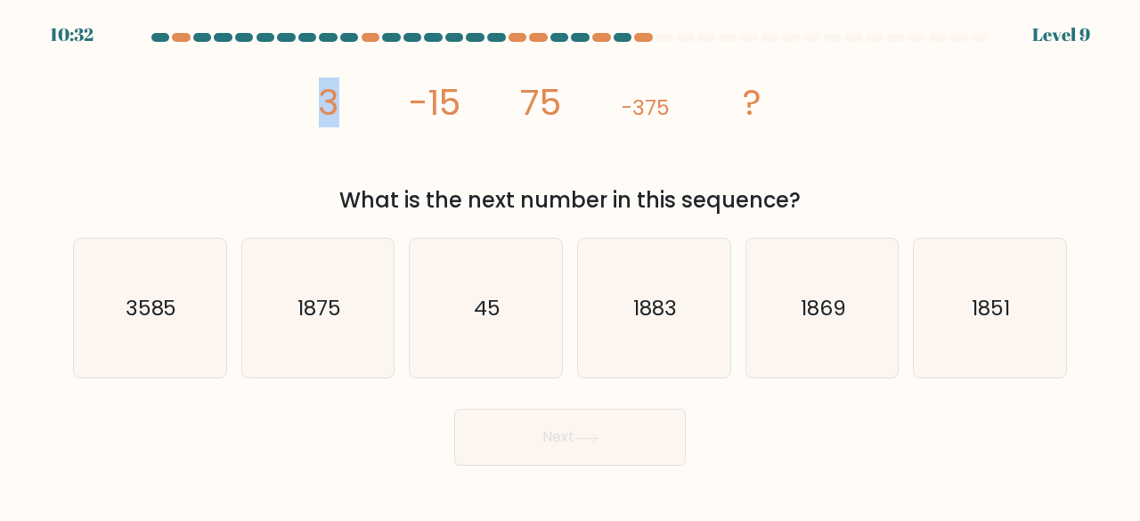
drag, startPoint x: 326, startPoint y: 110, endPoint x: 350, endPoint y: 115, distance: 24.6
click at [350, 115] on icon "image/svg+xml 3 -15 75 -375 ?" at bounding box center [569, 115] width 529 height 133
drag, startPoint x: 420, startPoint y: 110, endPoint x: 456, endPoint y: 120, distance: 37.2
click at [456, 120] on tspan "-15" at bounding box center [435, 102] width 52 height 50
drag, startPoint x: 529, startPoint y: 114, endPoint x: 595, endPoint y: 121, distance: 66.3
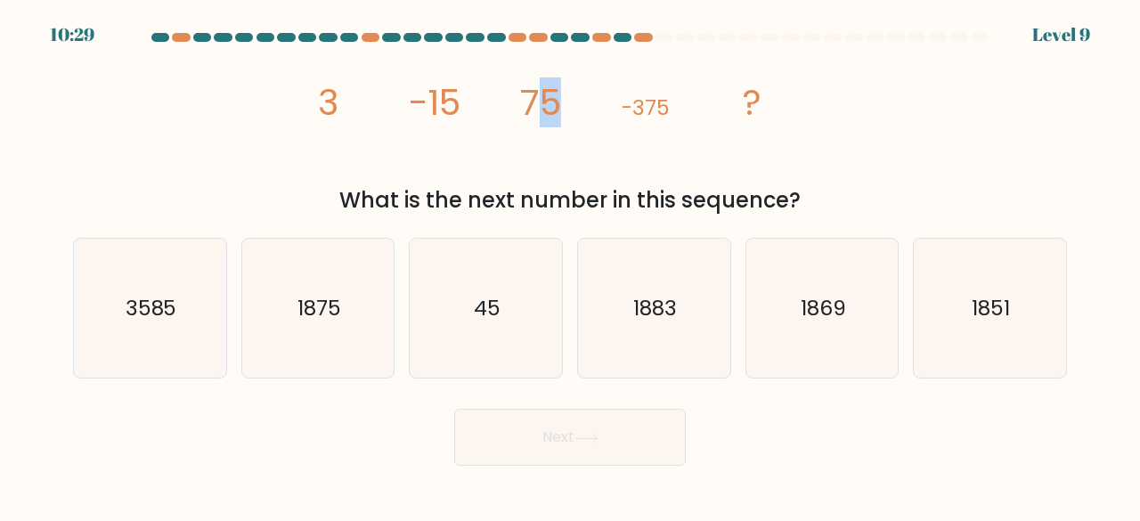
click at [595, 121] on icon "image/svg+xml 3 -15 75 -375 ?" at bounding box center [569, 115] width 529 height 133
click at [721, 113] on icon "image/svg+xml 3 -15 75 -375 ?" at bounding box center [569, 115] width 529 height 133
click at [121, 336] on icon "3585" at bounding box center [150, 309] width 140 height 140
click at [570, 265] on input "a. 3585" at bounding box center [570, 263] width 1 height 4
radio input "true"
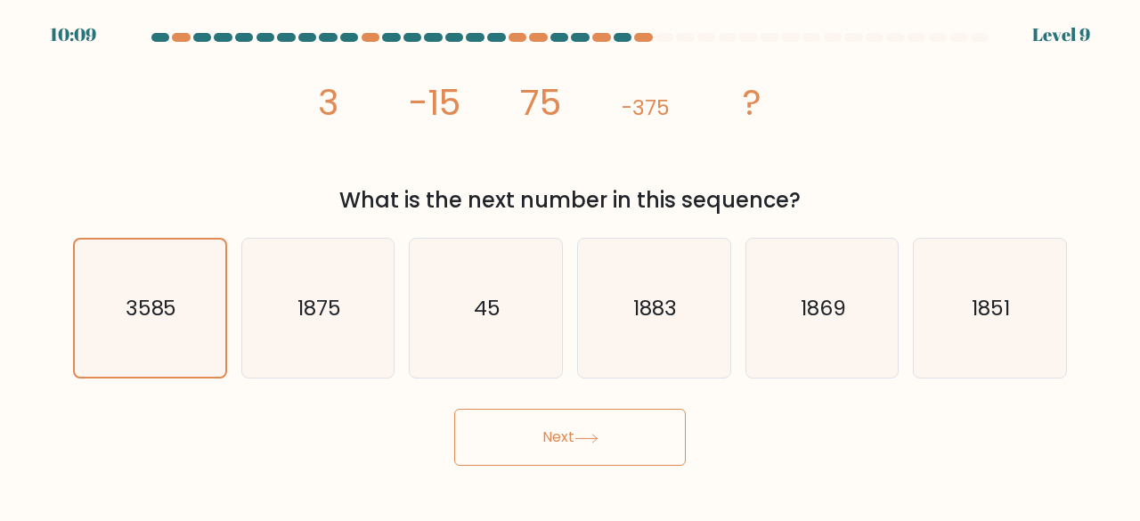
click at [524, 435] on button "Next" at bounding box center [570, 437] width 232 height 57
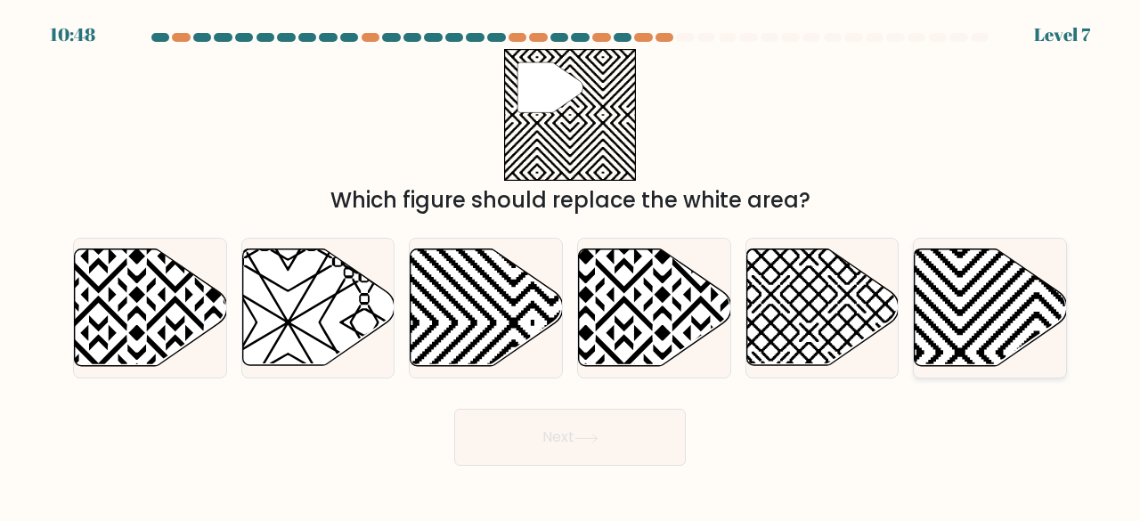
click at [943, 321] on icon at bounding box center [990, 307] width 152 height 117
click at [571, 265] on input "f." at bounding box center [570, 263] width 1 height 4
radio input "true"
click at [577, 446] on button "Next" at bounding box center [570, 437] width 232 height 57
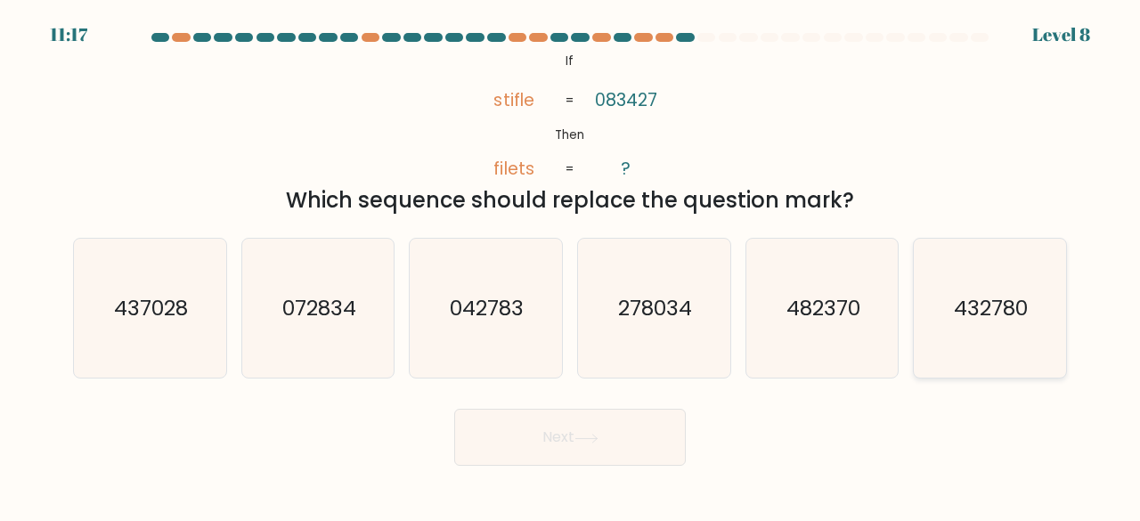
click at [981, 326] on icon "432780" at bounding box center [990, 309] width 140 height 140
click at [571, 265] on input "f. 432780" at bounding box center [570, 263] width 1 height 4
radio input "true"
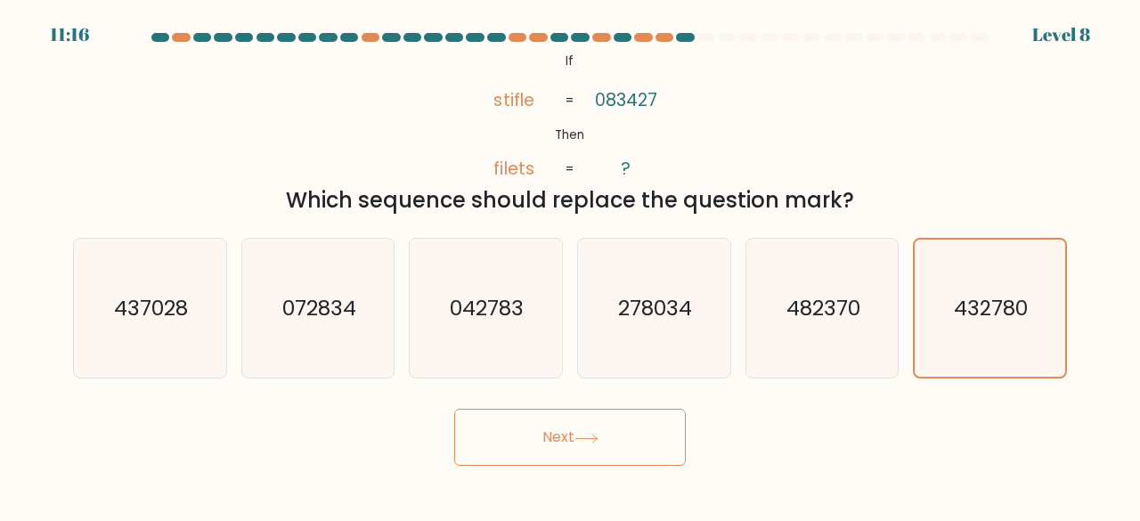
click at [561, 443] on button "Next" at bounding box center [570, 437] width 232 height 57
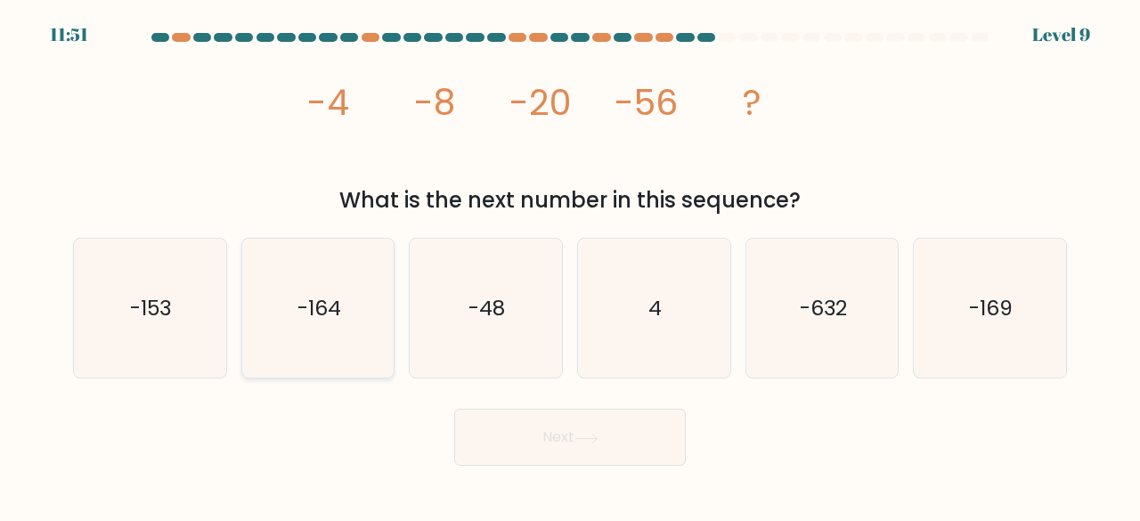
drag, startPoint x: 400, startPoint y: 367, endPoint x: 332, endPoint y: 350, distance: 69.8
click at [332, 350] on div "b. -164" at bounding box center [318, 309] width 168 height 142
click at [332, 350] on icon "-164" at bounding box center [318, 309] width 140 height 140
click at [570, 265] on input "b. -164" at bounding box center [570, 263] width 1 height 4
radio input "true"
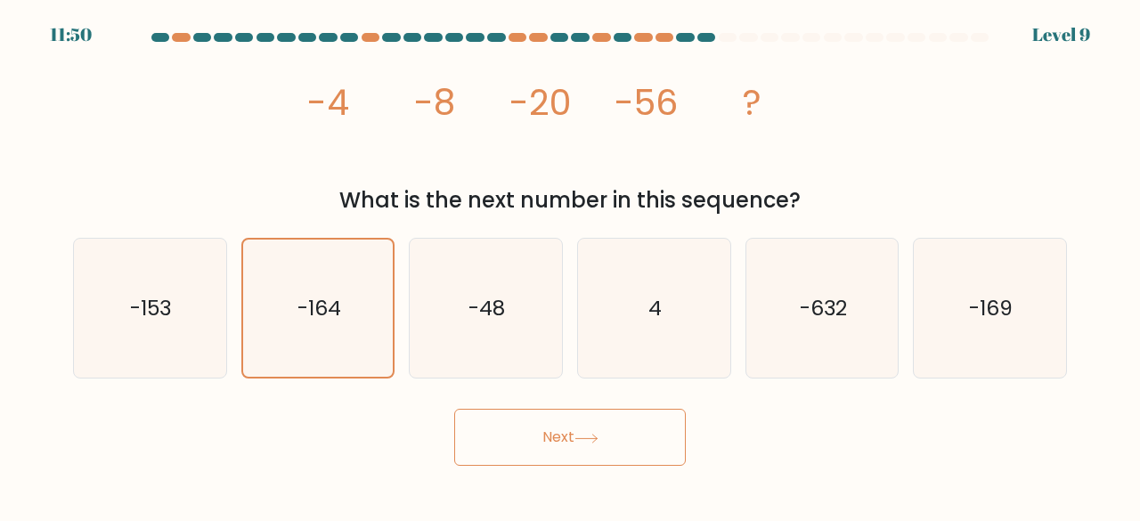
click at [575, 450] on button "Next" at bounding box center [570, 437] width 232 height 57
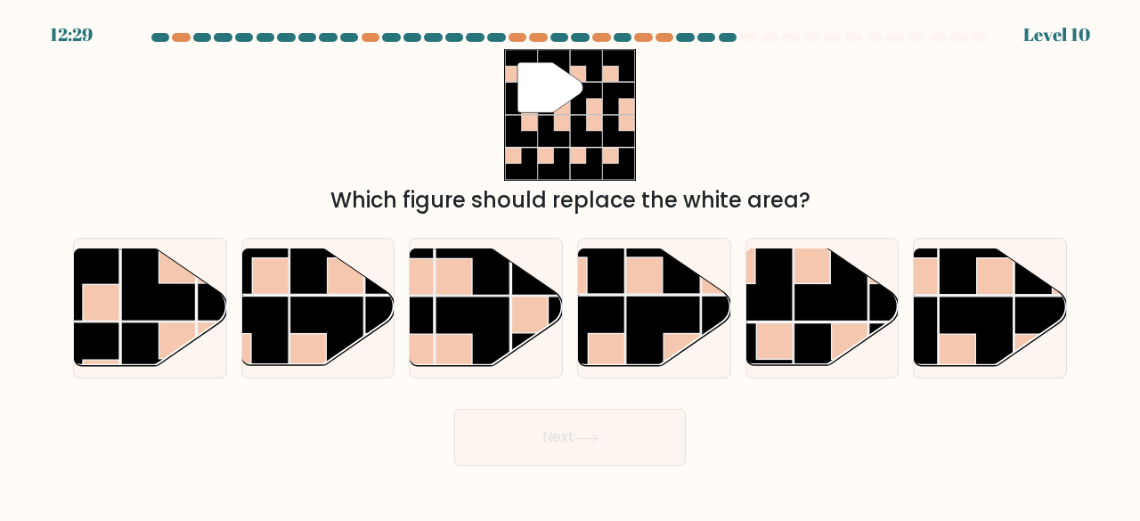
drag, startPoint x: 148, startPoint y: 317, endPoint x: 93, endPoint y: 386, distance: 88.0
click at [93, 386] on form at bounding box center [570, 249] width 1140 height 433
drag, startPoint x: 531, startPoint y: 313, endPoint x: 509, endPoint y: 336, distance: 30.9
click at [509, 336] on g at bounding box center [434, 371] width 304 height 304
click at [570, 265] on input "c." at bounding box center [570, 263] width 1 height 4
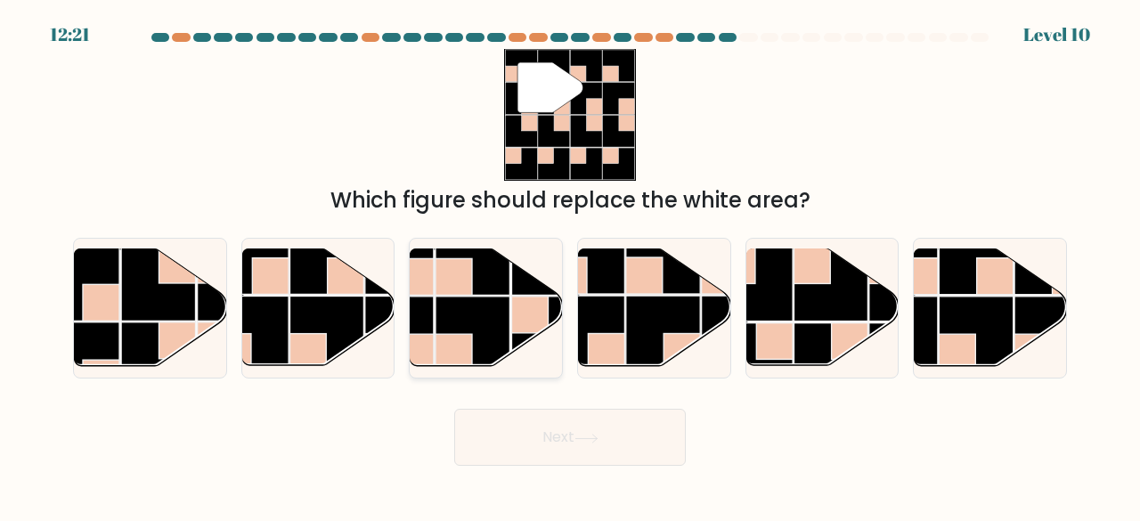
radio input "true"
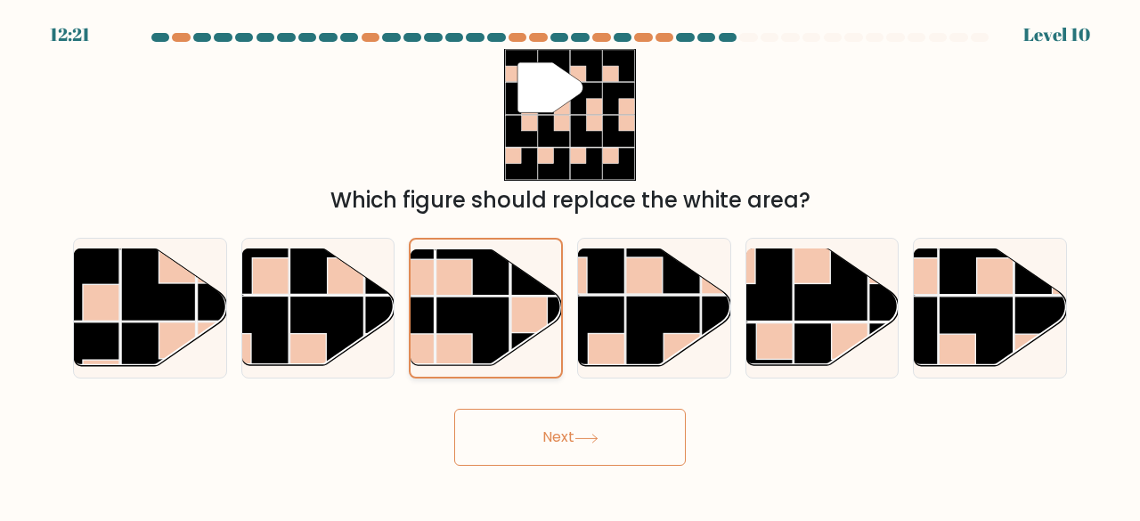
click at [509, 336] on rect at bounding box center [472, 333] width 73 height 73
click at [570, 265] on input "c." at bounding box center [570, 263] width 1 height 4
click at [565, 450] on button "Next" at bounding box center [570, 437] width 232 height 57
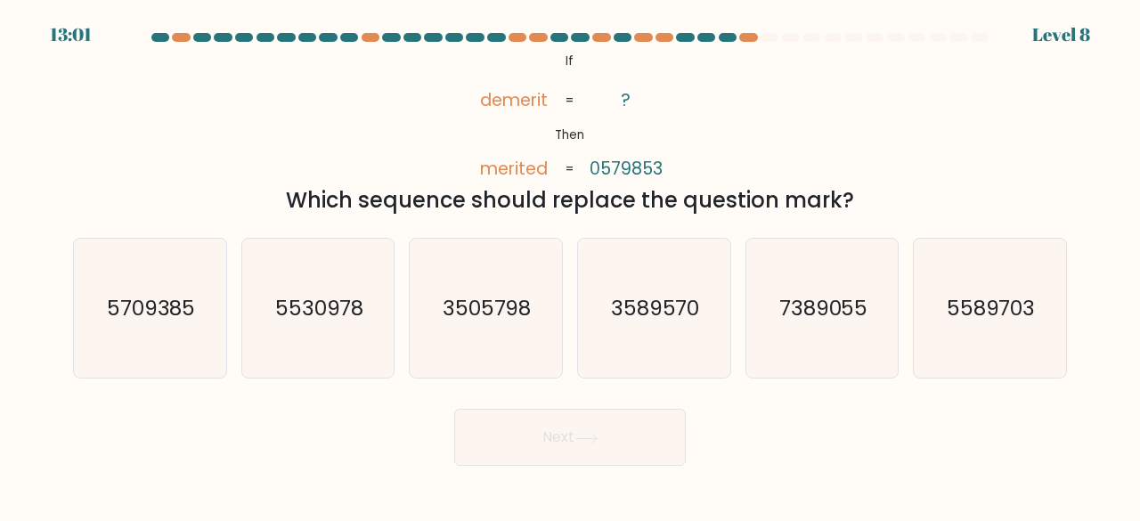
click at [485, 174] on tspan "merited" at bounding box center [514, 168] width 68 height 24
click at [467, 300] on text "3505798" at bounding box center [487, 307] width 89 height 29
click at [570, 265] on input "c. 3505798" at bounding box center [570, 263] width 1 height 4
radio input "true"
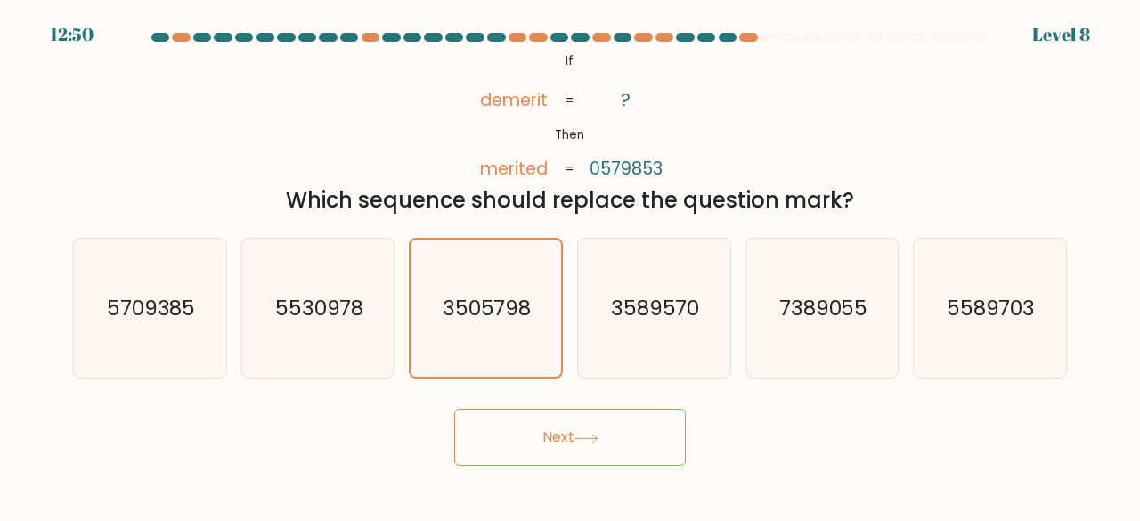
click at [531, 432] on button "Next" at bounding box center [570, 437] width 232 height 57
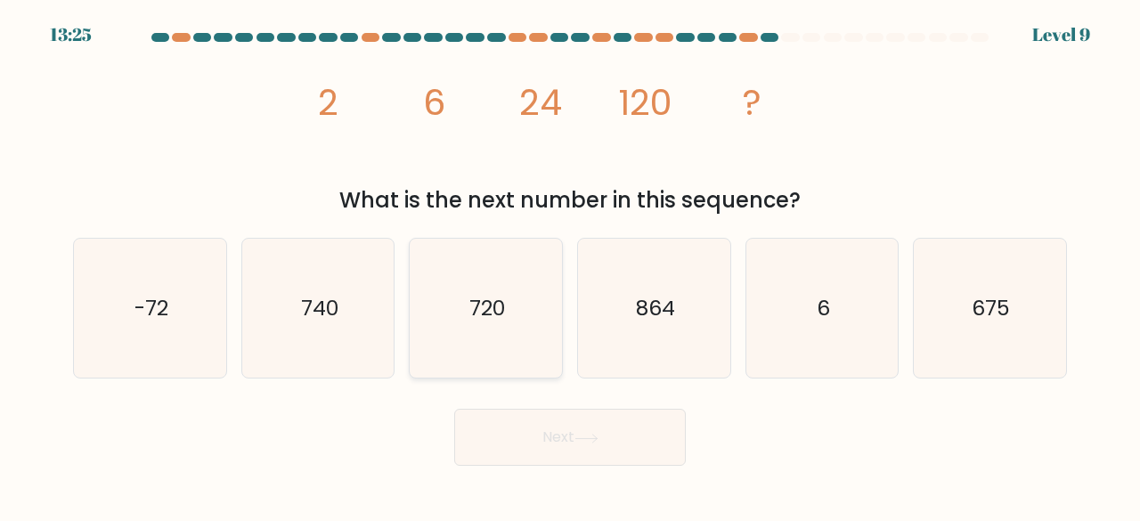
click at [479, 339] on icon "720" at bounding box center [486, 309] width 140 height 140
click at [570, 265] on input "c. 720" at bounding box center [570, 263] width 1 height 4
radio input "true"
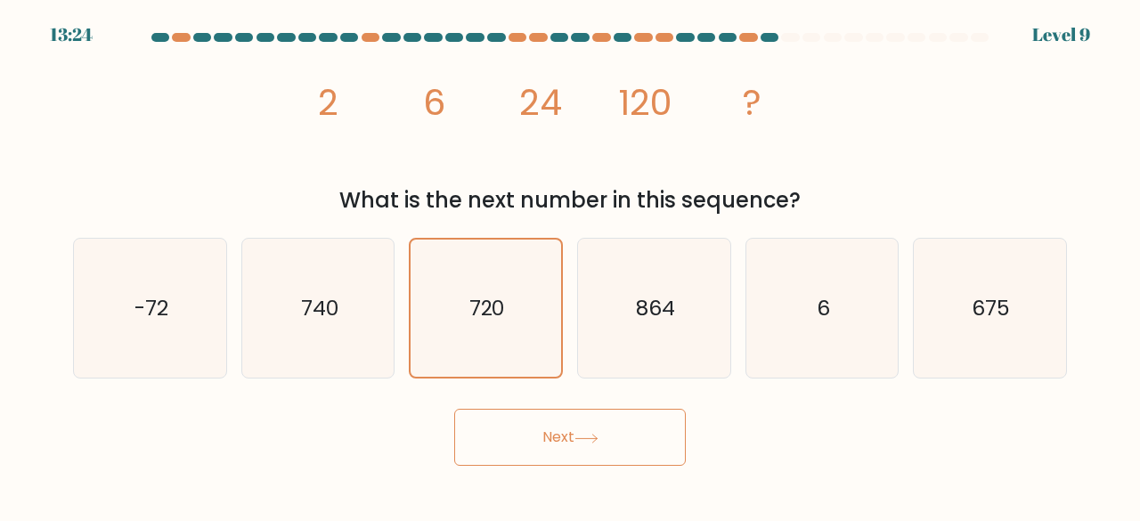
click at [518, 435] on button "Next" at bounding box center [570, 437] width 232 height 57
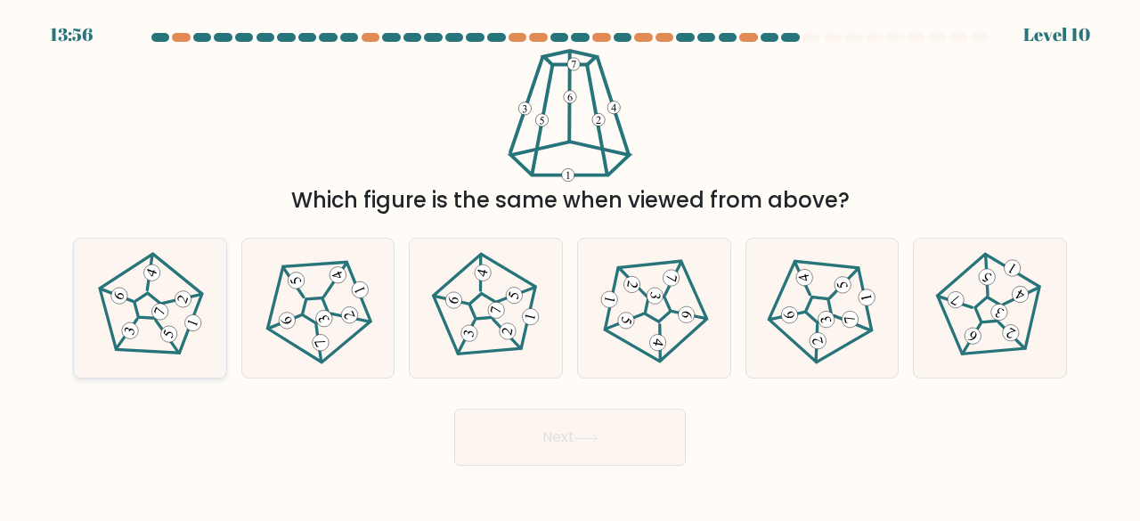
click at [175, 336] on 419 at bounding box center [168, 334] width 21 height 21
click at [570, 265] on input "a." at bounding box center [570, 263] width 1 height 4
radio input "true"
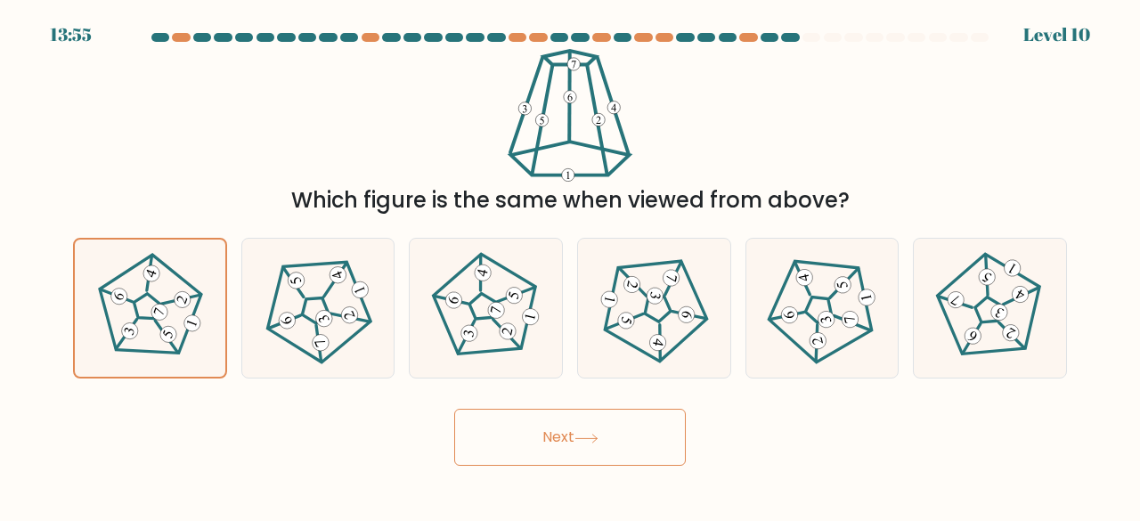
click at [584, 446] on button "Next" at bounding box center [570, 437] width 232 height 57
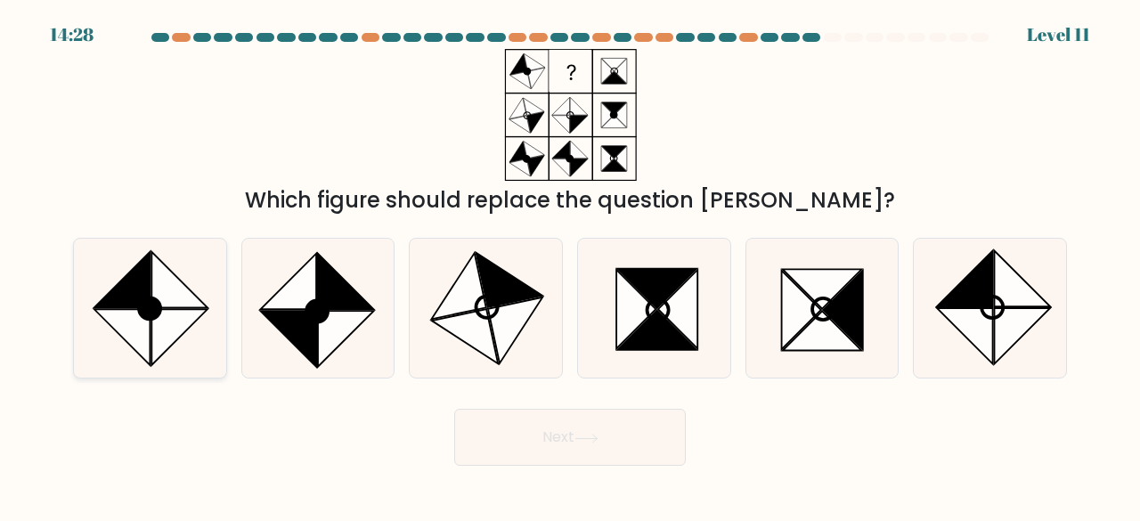
click at [224, 334] on div at bounding box center [150, 309] width 154 height 142
click at [570, 265] on input "a." at bounding box center [570, 263] width 1 height 4
radio input "true"
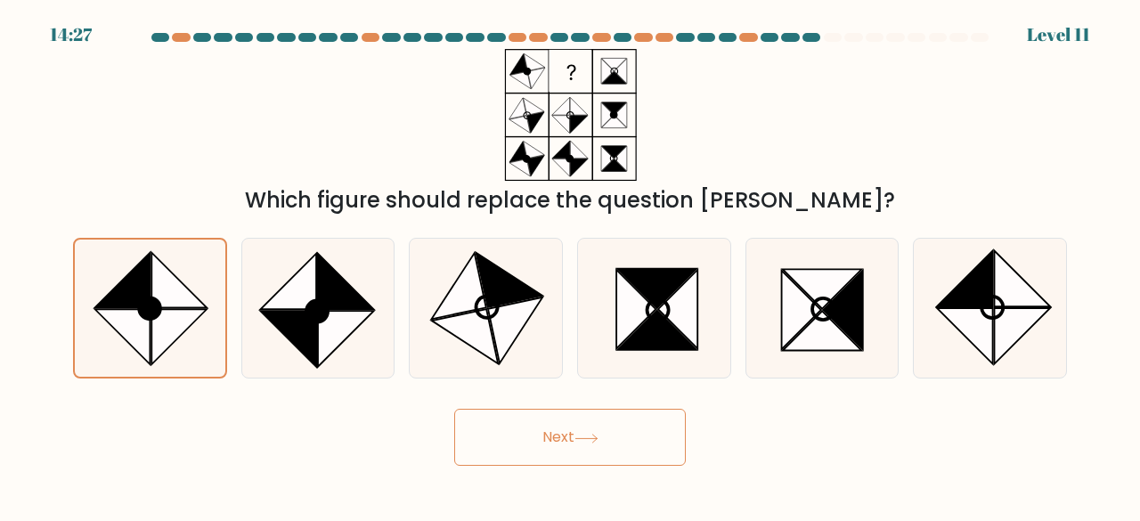
click at [574, 446] on button "Next" at bounding box center [570, 437] width 232 height 57
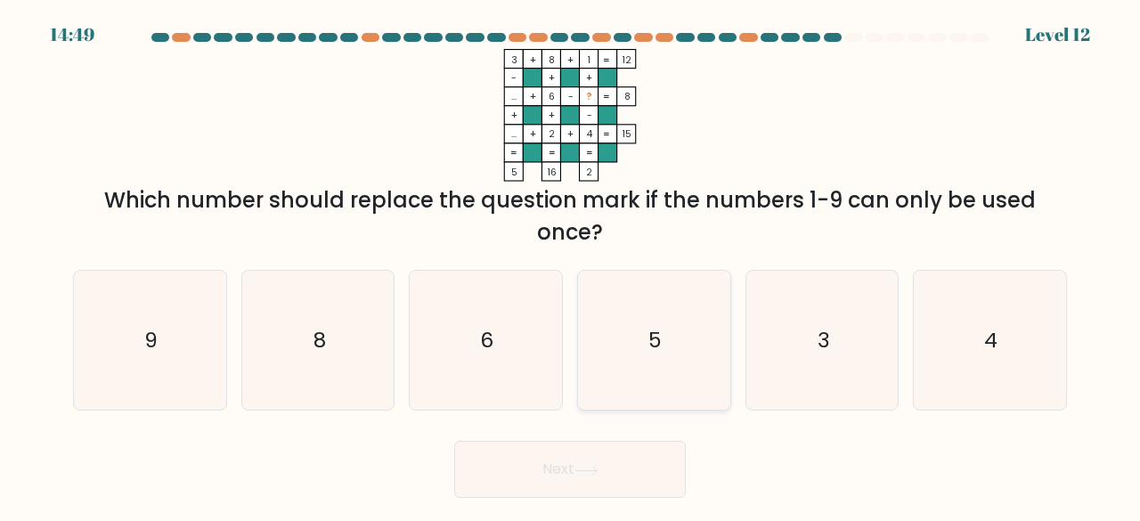
click at [660, 382] on icon "5" at bounding box center [654, 341] width 140 height 140
click at [571, 265] on input "d. 5" at bounding box center [570, 263] width 1 height 4
radio input "true"
click at [597, 485] on button "Next" at bounding box center [570, 469] width 232 height 57
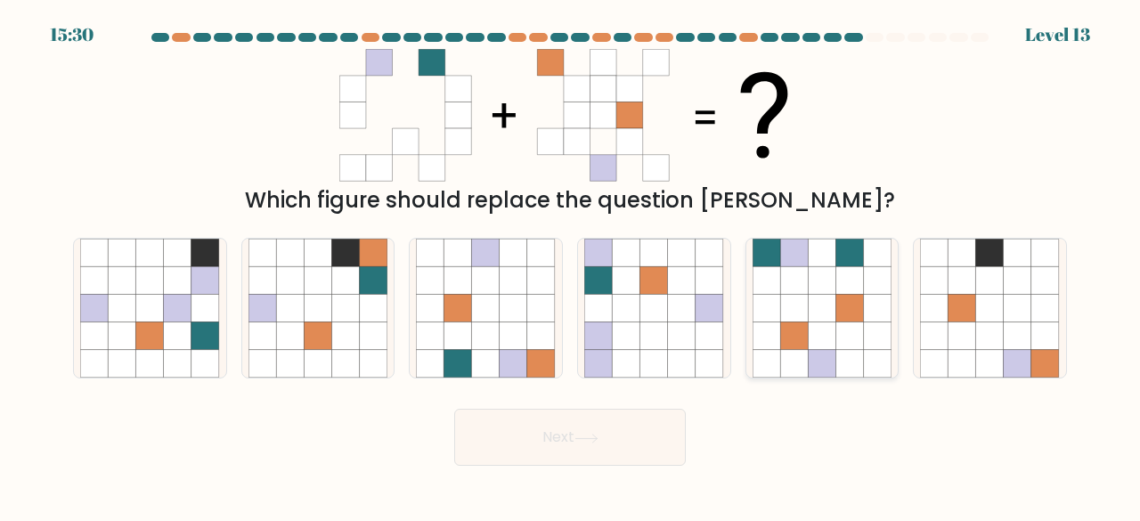
click at [836, 297] on icon at bounding box center [850, 309] width 28 height 28
click at [571, 265] on input "e." at bounding box center [570, 263] width 1 height 4
radio input "true"
click at [497, 301] on icon at bounding box center [486, 309] width 28 height 28
click at [570, 265] on input "c." at bounding box center [570, 263] width 1 height 4
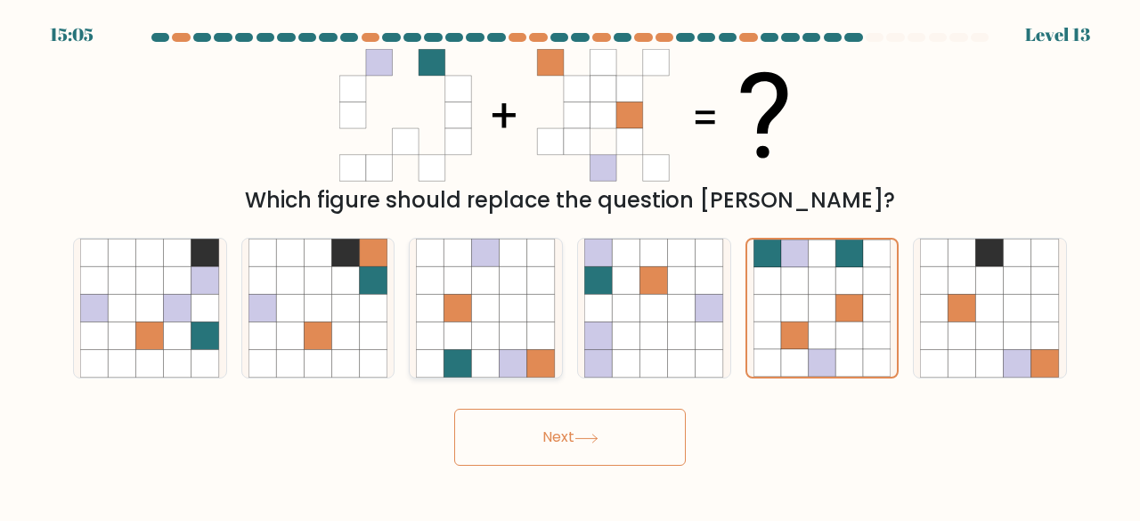
radio input "true"
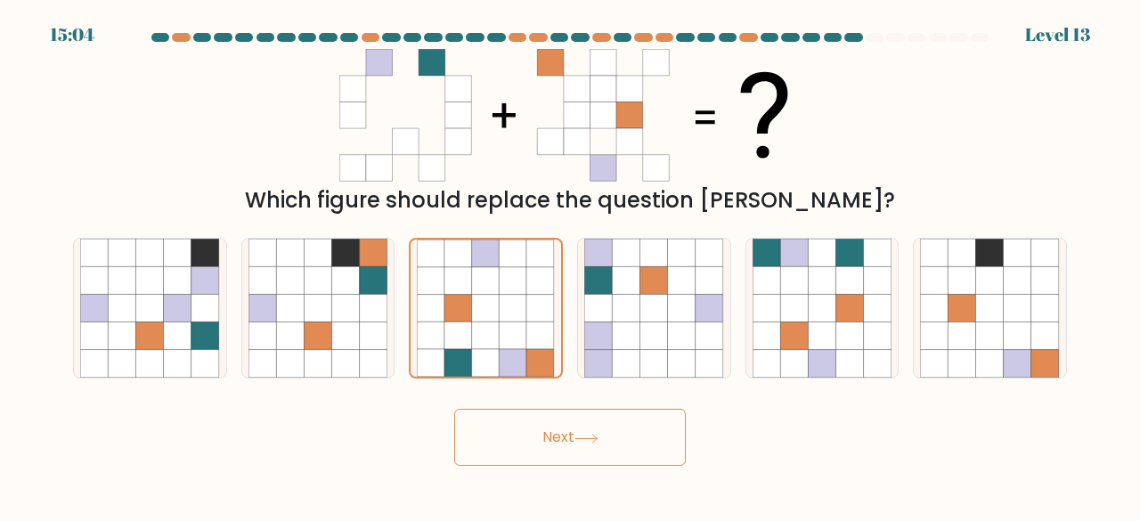
click at [548, 414] on button "Next" at bounding box center [570, 437] width 232 height 57
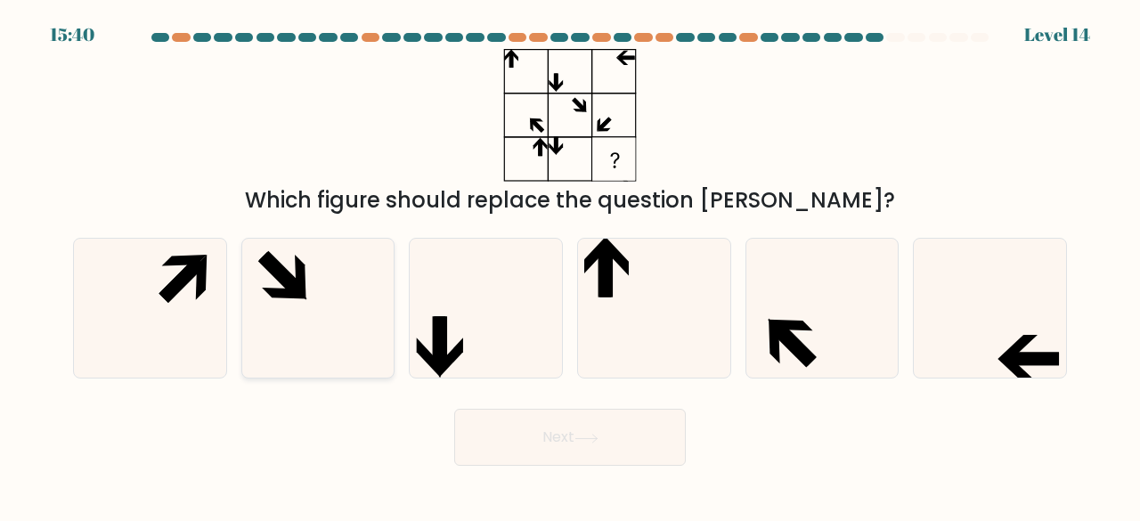
click at [316, 300] on icon at bounding box center [318, 309] width 140 height 140
click at [570, 265] on input "b." at bounding box center [570, 263] width 1 height 4
radio input "true"
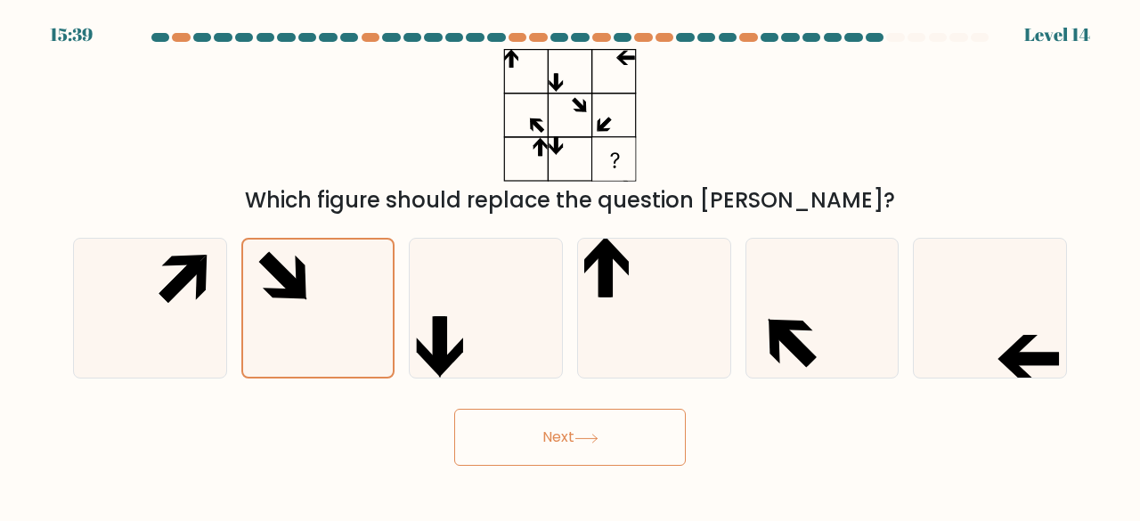
click at [540, 432] on button "Next" at bounding box center [570, 437] width 232 height 57
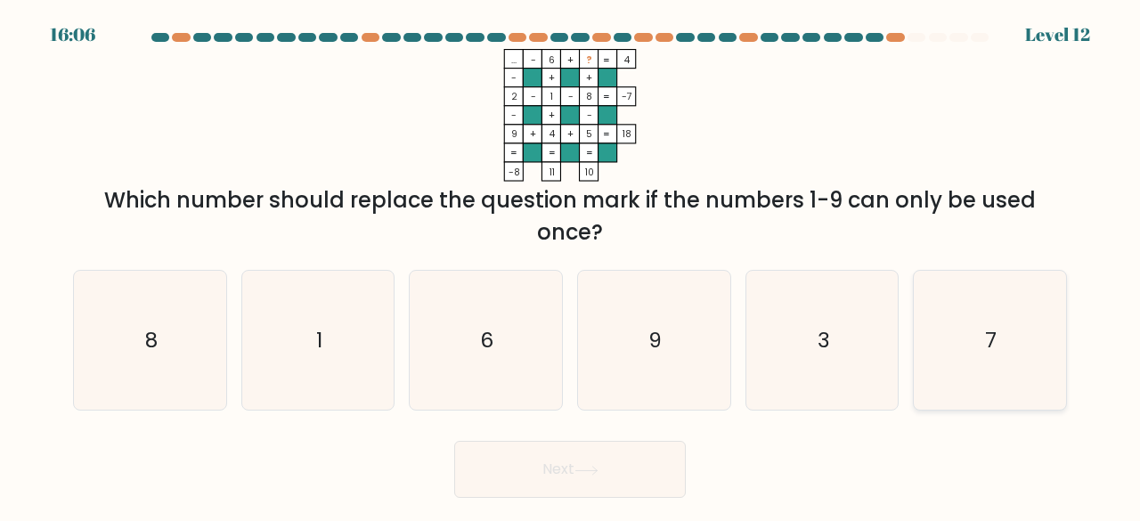
click at [936, 326] on icon "7" at bounding box center [990, 341] width 140 height 140
click at [571, 265] on input "f. 7" at bounding box center [570, 263] width 1 height 4
radio input "true"
click at [595, 452] on button "Next" at bounding box center [570, 469] width 232 height 57
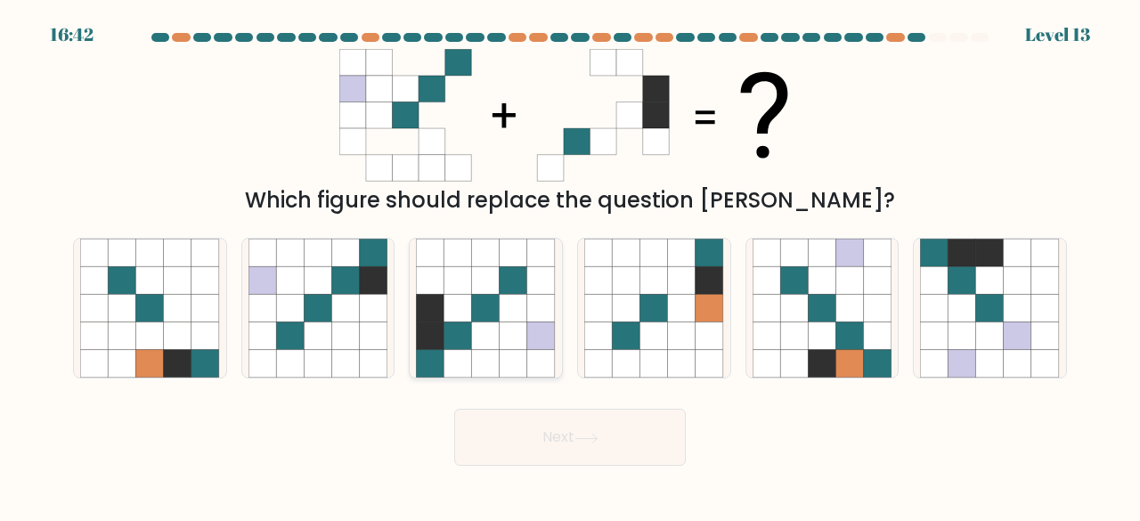
click at [459, 323] on icon at bounding box center [458, 336] width 28 height 28
click at [570, 265] on input "c." at bounding box center [570, 263] width 1 height 4
radio input "true"
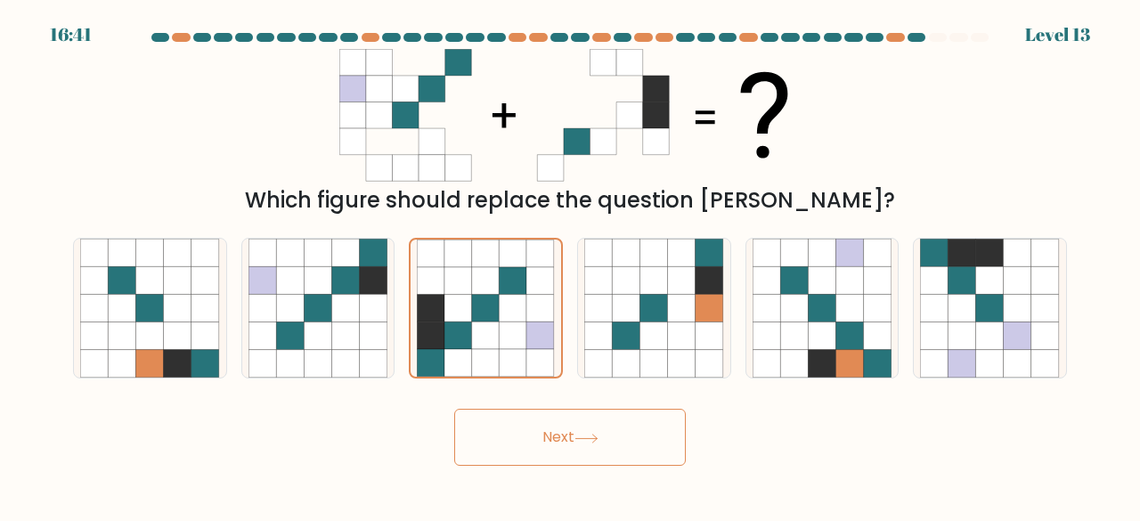
click at [570, 433] on button "Next" at bounding box center [570, 437] width 232 height 57
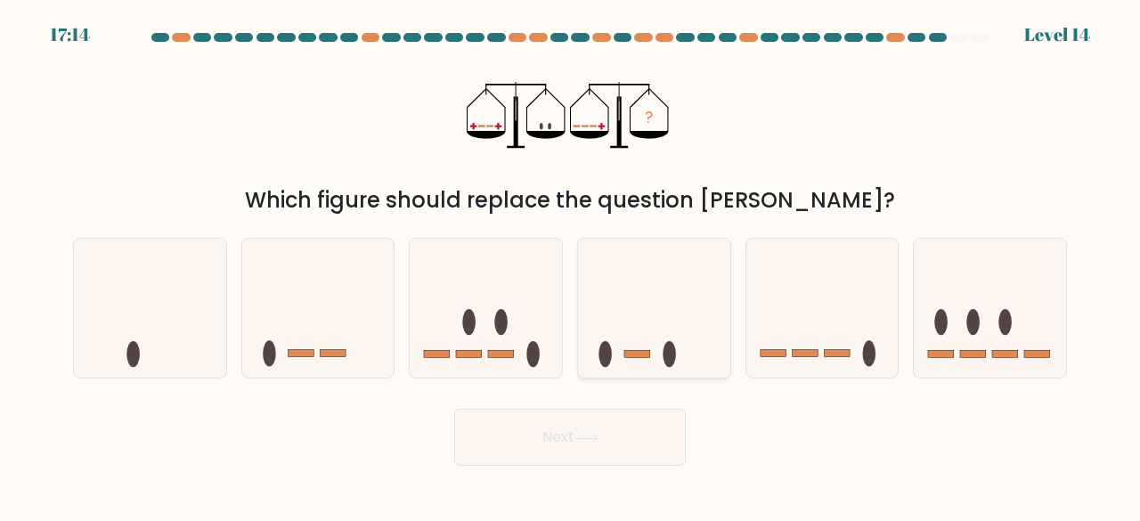
click at [641, 302] on icon at bounding box center [654, 308] width 152 height 126
click at [571, 265] on input "d." at bounding box center [570, 263] width 1 height 4
radio input "true"
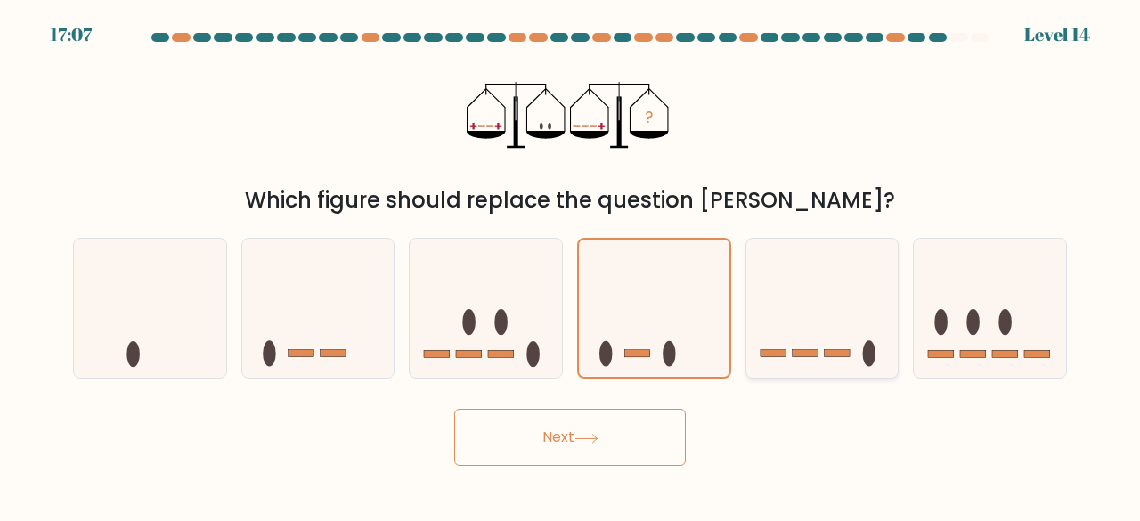
click at [814, 329] on icon at bounding box center [822, 308] width 152 height 126
click at [571, 265] on input "e." at bounding box center [570, 263] width 1 height 4
radio input "true"
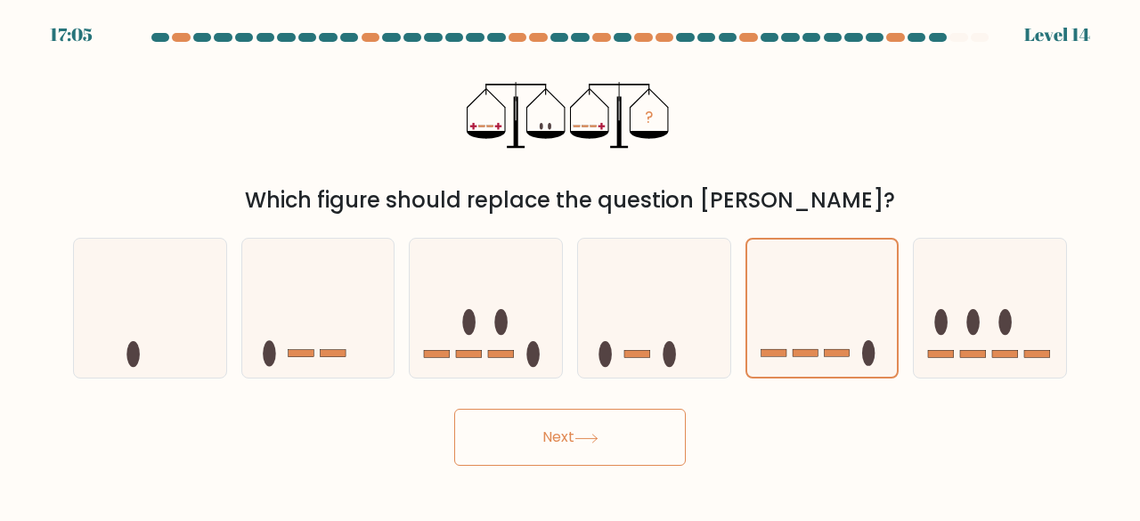
click at [570, 454] on button "Next" at bounding box center [570, 437] width 232 height 57
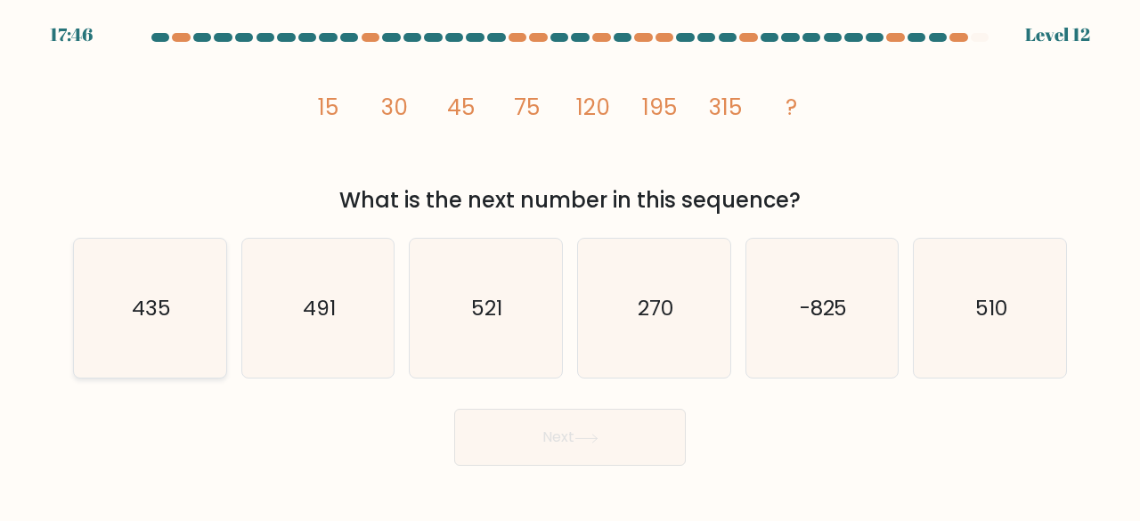
click at [178, 302] on icon "435" at bounding box center [150, 309] width 140 height 140
click at [570, 265] on input "a. 435" at bounding box center [570, 263] width 1 height 4
radio input "true"
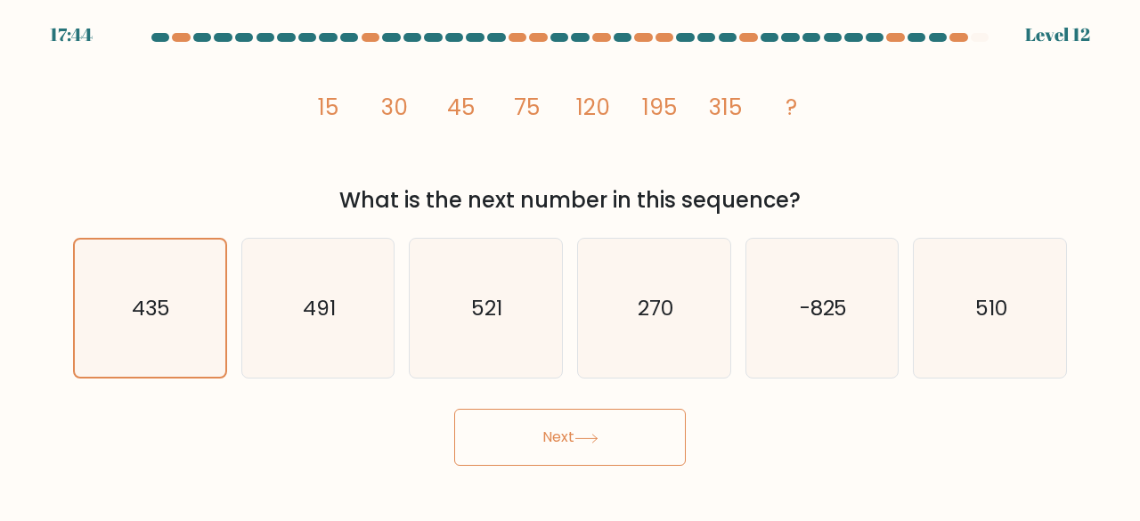
click at [575, 432] on button "Next" at bounding box center [570, 437] width 232 height 57
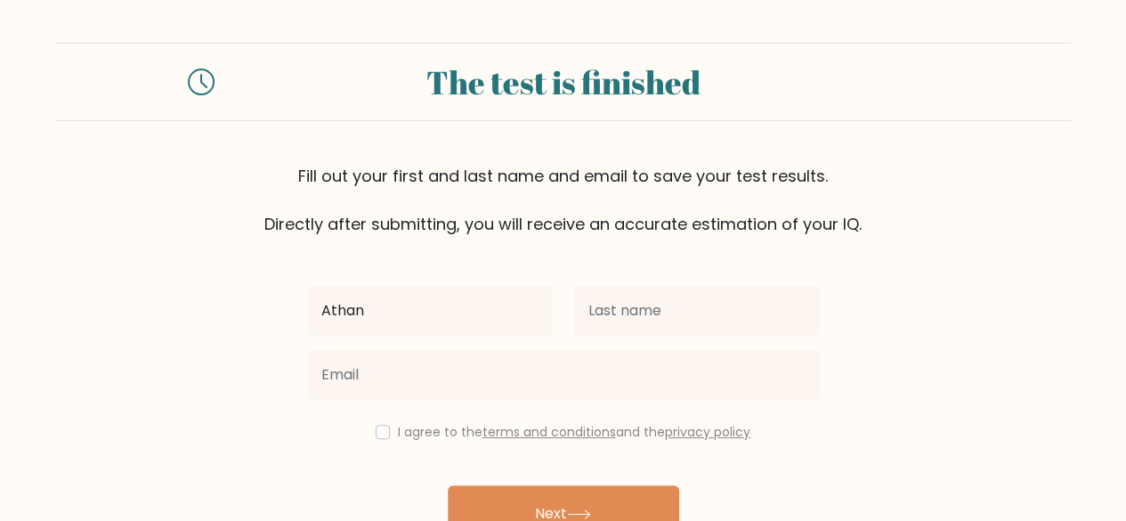
type input "Athan"
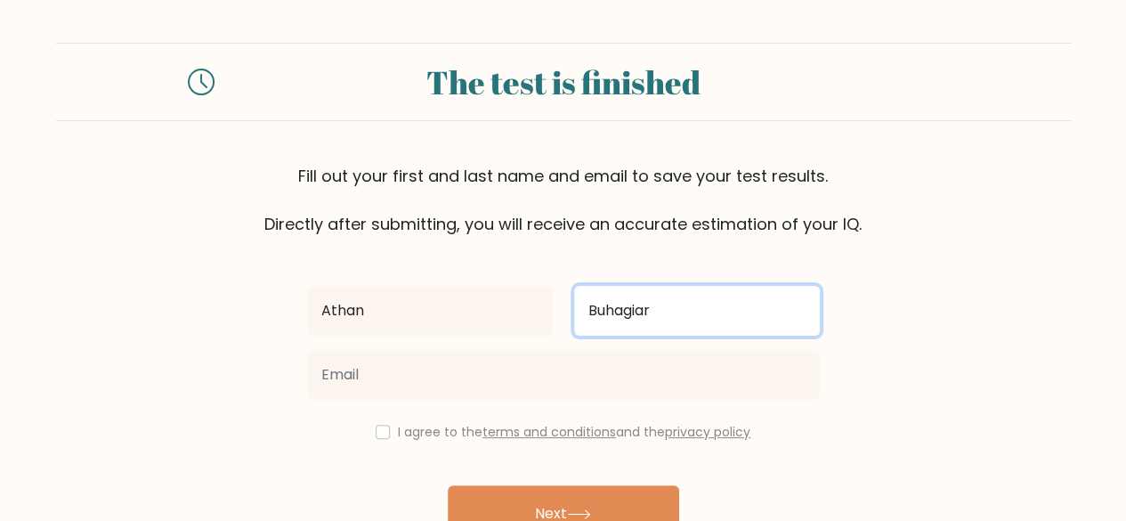
type input "Buhagiar"
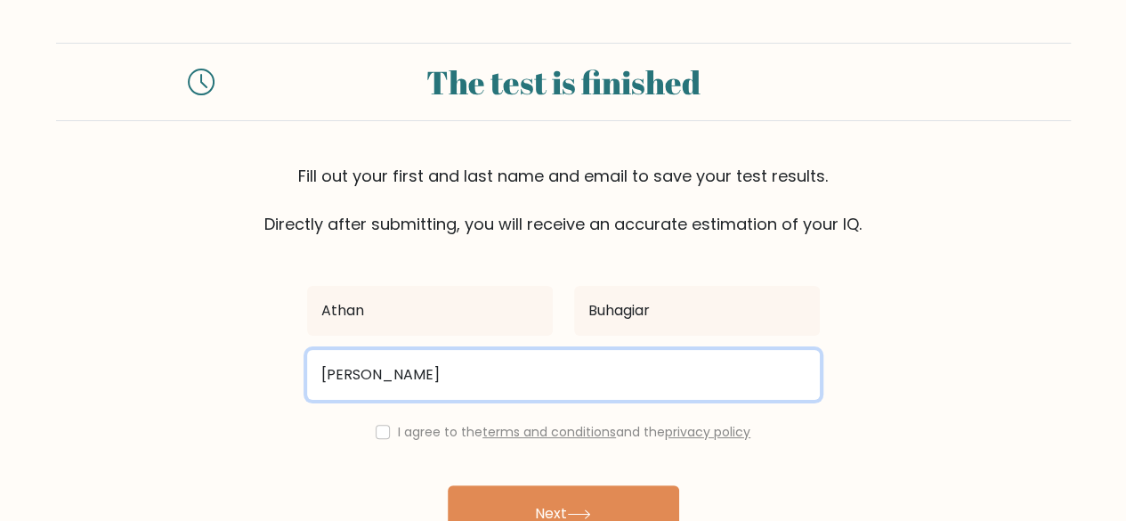
type input "athanbuhagiar11@gmail.com"
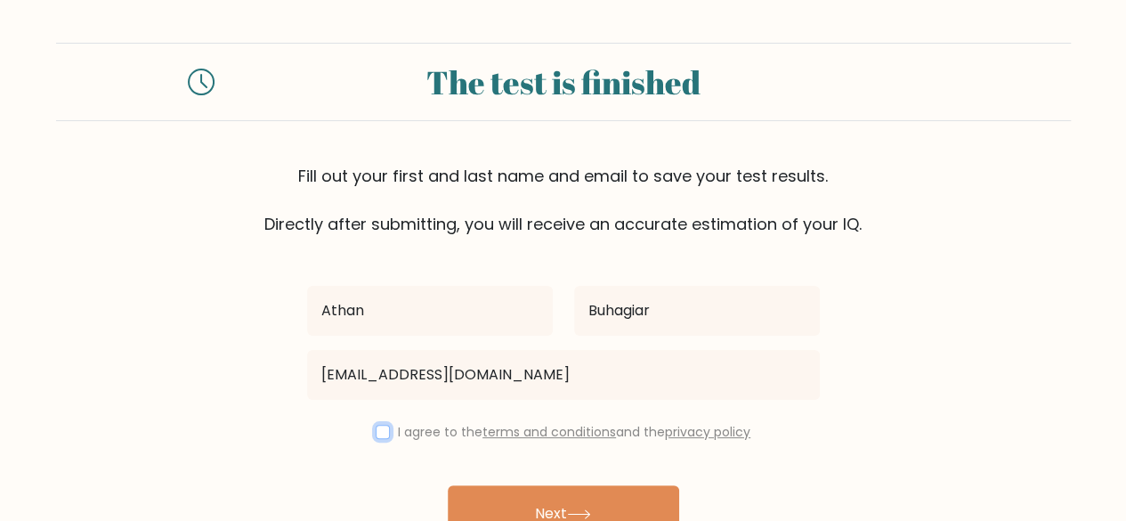
click at [376, 427] on input "checkbox" at bounding box center [383, 432] width 14 height 14
checkbox input "true"
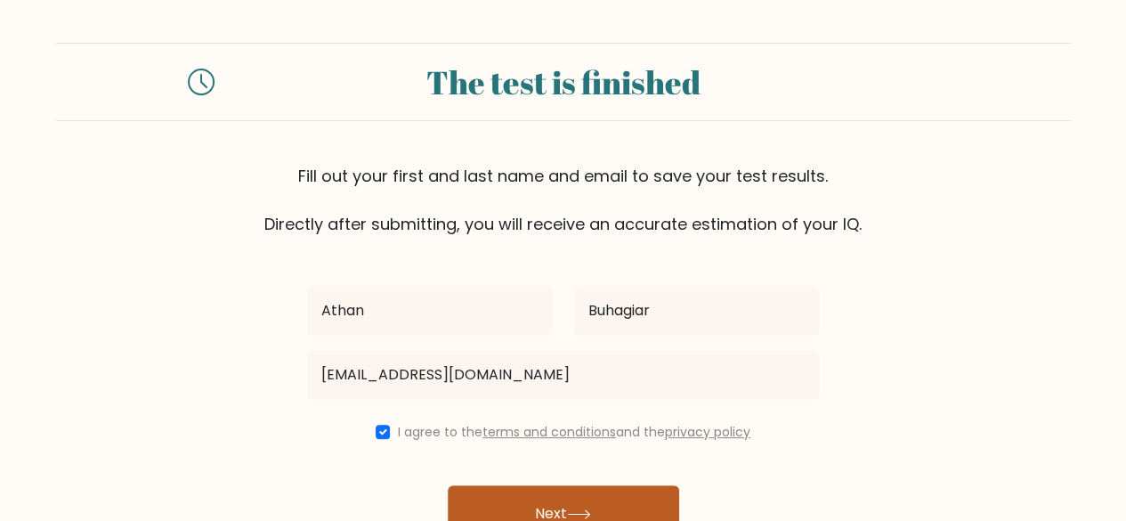
click at [528, 497] on button "Next" at bounding box center [564, 513] width 232 height 57
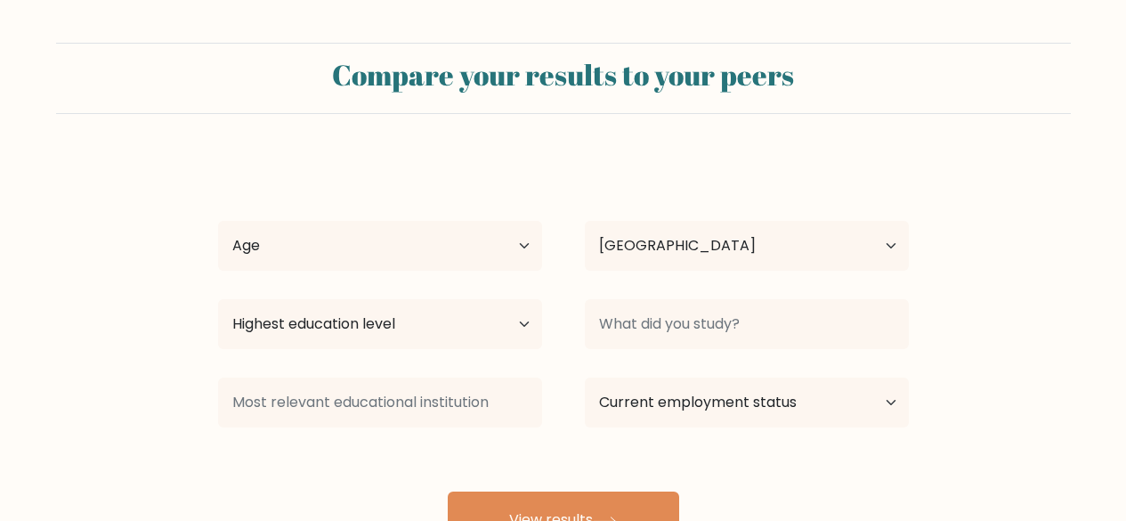
select select "MT"
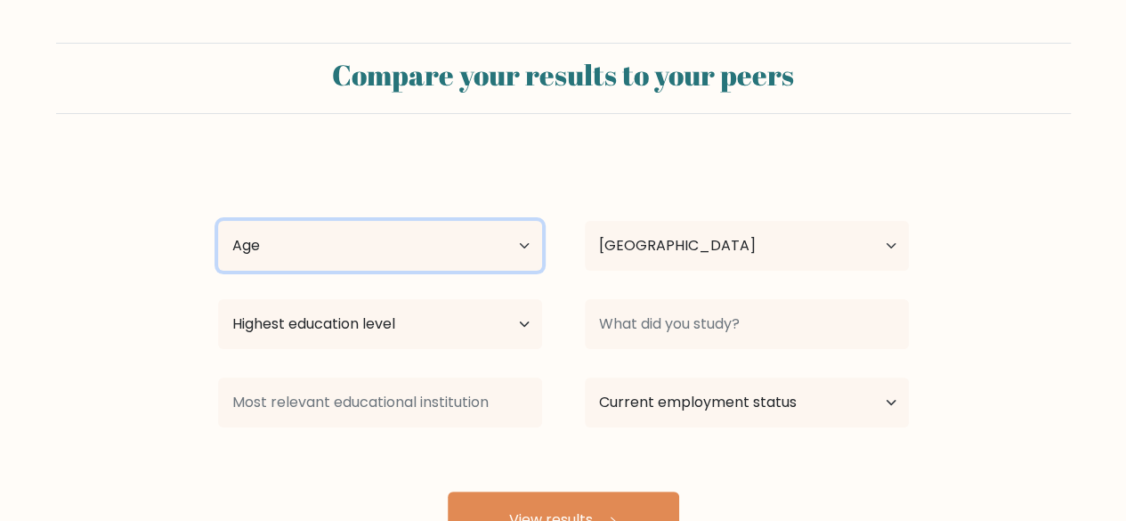
click at [390, 253] on select "Age Under [DEMOGRAPHIC_DATA] [DEMOGRAPHIC_DATA] [DEMOGRAPHIC_DATA] [DEMOGRAPHIC…" at bounding box center [380, 246] width 324 height 50
select select "18_24"
click at [218, 221] on select "Age Under 18 years old 18-24 years old 25-34 years old 35-44 years old 45-54 ye…" at bounding box center [380, 246] width 324 height 50
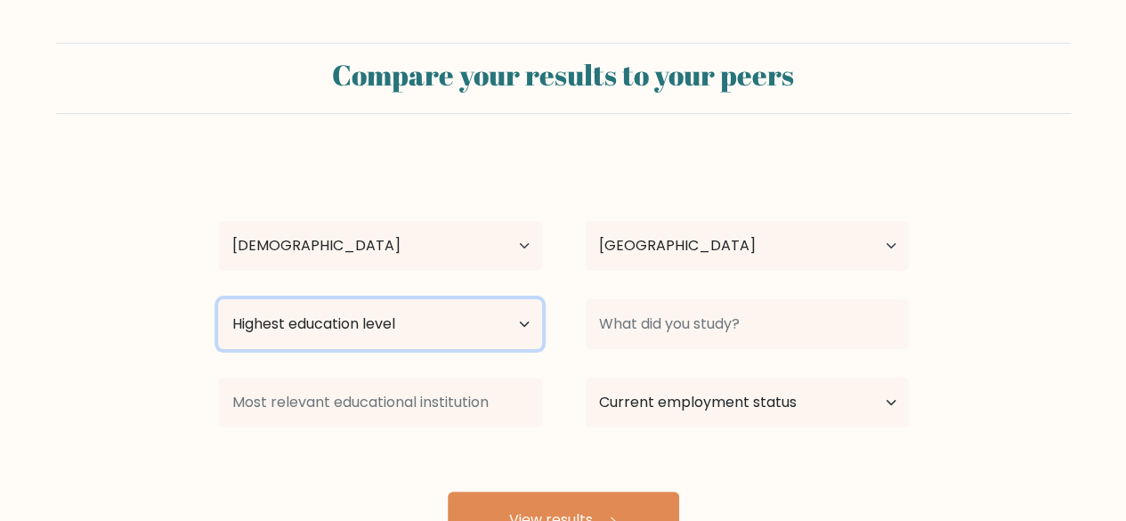
click at [353, 332] on select "Highest education level No schooling Primary Lower Secondary Upper Secondary Oc…" at bounding box center [380, 324] width 324 height 50
select select "upper_secondary"
click at [218, 299] on select "Highest education level No schooling Primary Lower Secondary Upper Secondary Oc…" at bounding box center [380, 324] width 324 height 50
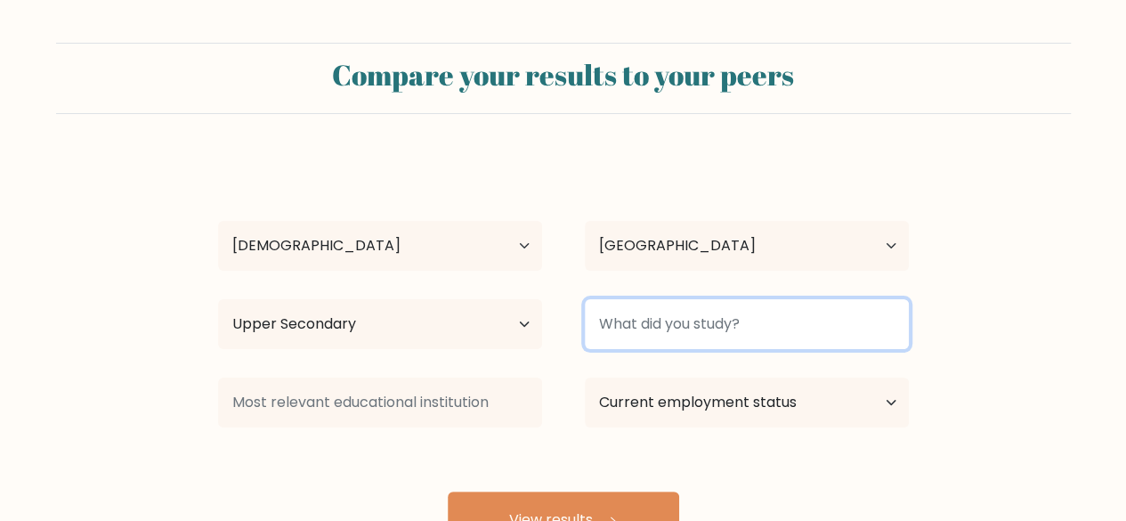
click at [646, 320] on input at bounding box center [747, 324] width 324 height 50
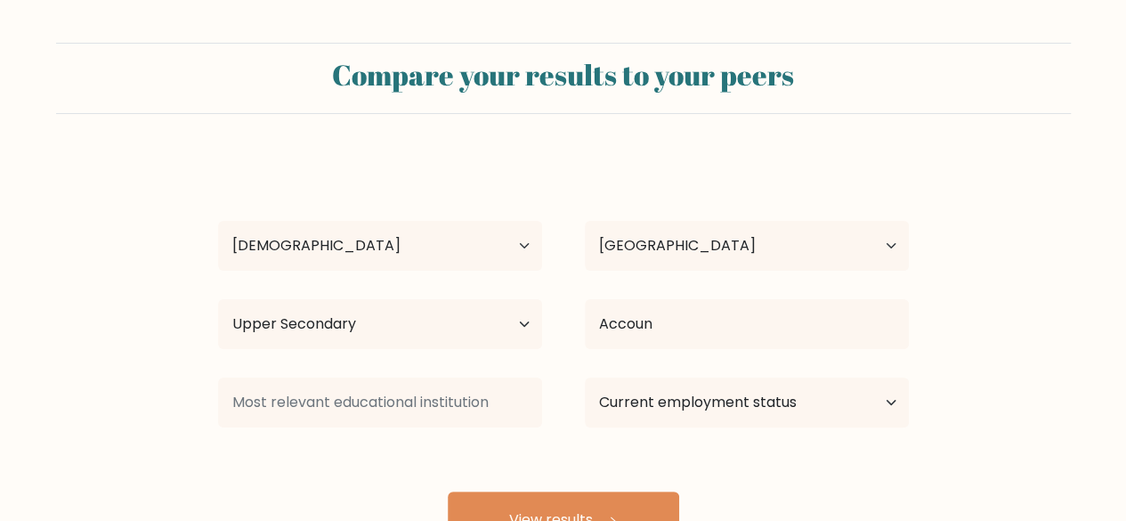
click at [638, 382] on div "Athan Buhagiar Age Under 18 years old 18-24 years old 25-34 years old 35-44 yea…" at bounding box center [563, 353] width 712 height 392
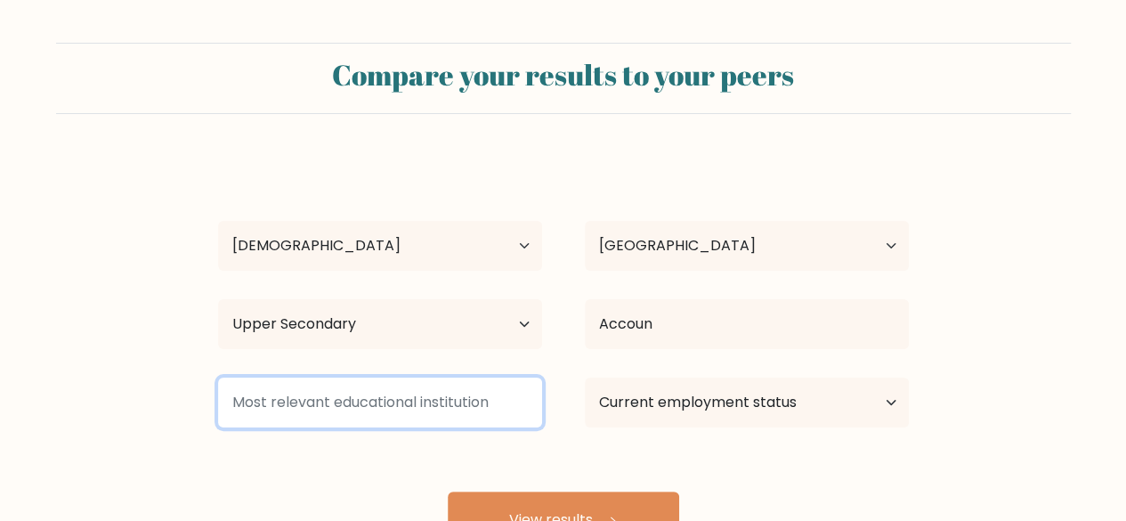
click at [376, 409] on input at bounding box center [380, 403] width 324 height 50
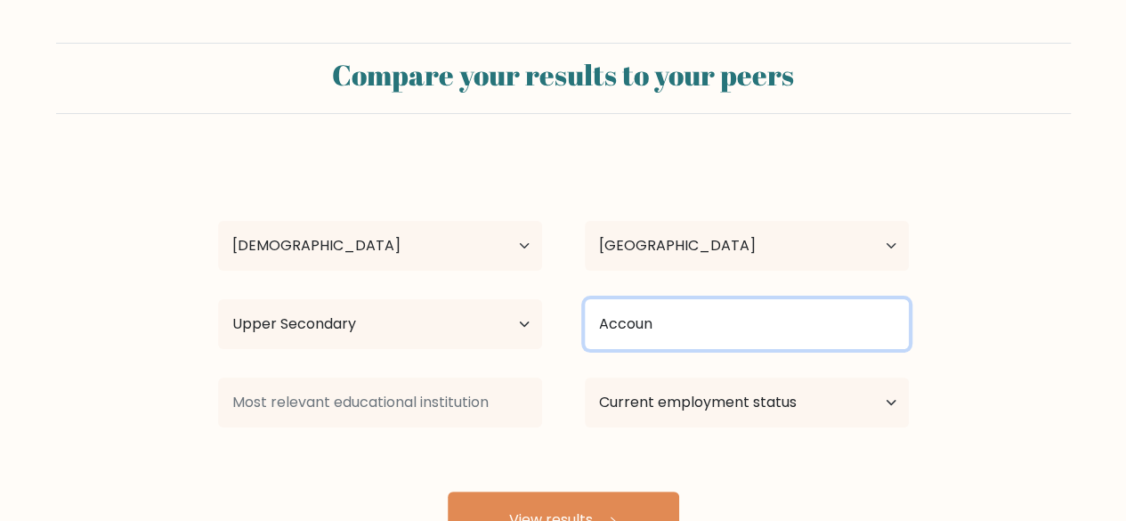
click at [744, 343] on input "Accoun" at bounding box center [747, 324] width 324 height 50
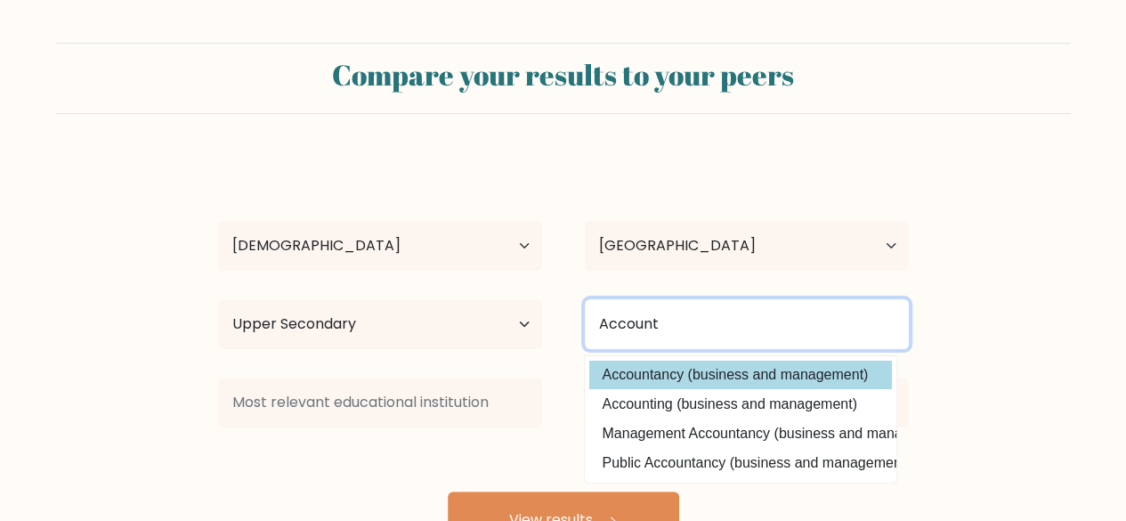
type input "Account"
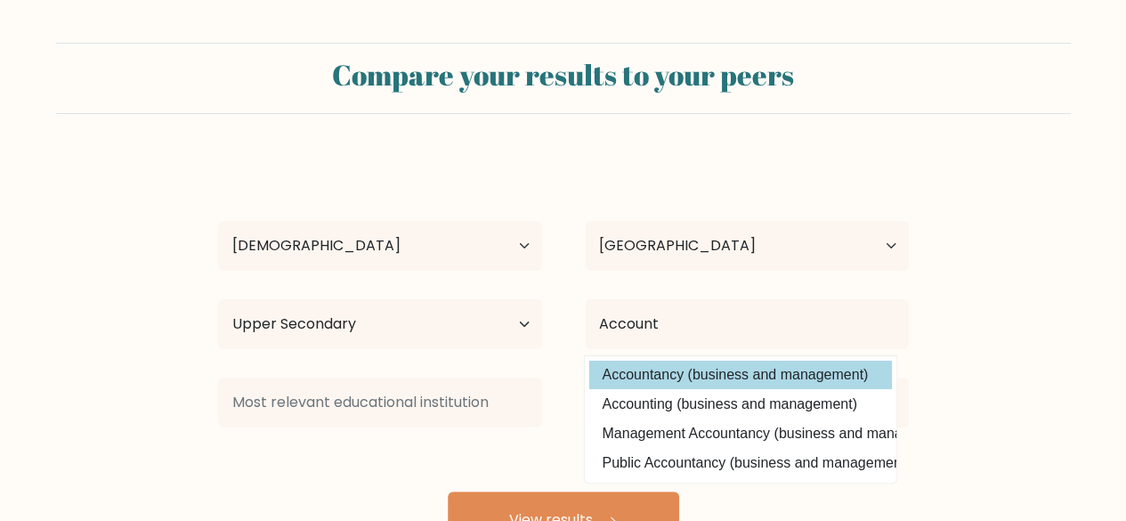
click at [721, 370] on div "Athan Buhagiar Age Under 18 years old 18-24 years old 25-34 years old 35-44 yea…" at bounding box center [563, 353] width 712 height 392
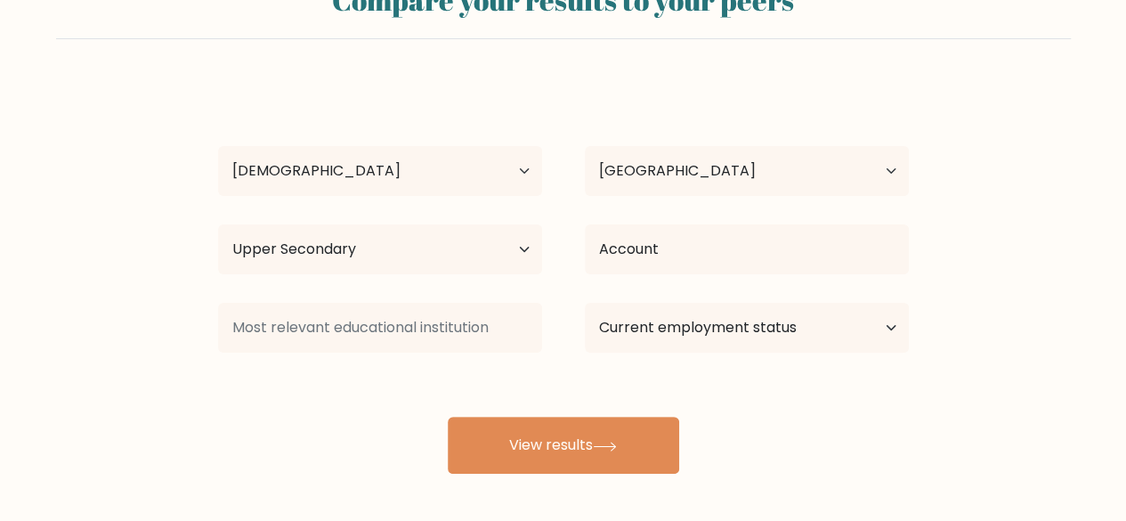
scroll to position [75, 0]
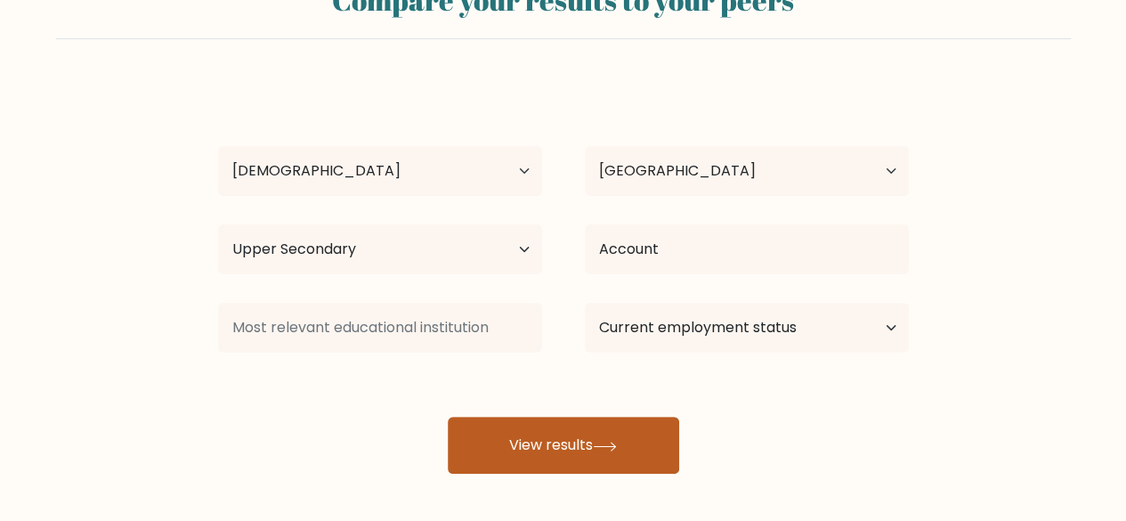
click at [602, 434] on button "View results" at bounding box center [564, 445] width 232 height 57
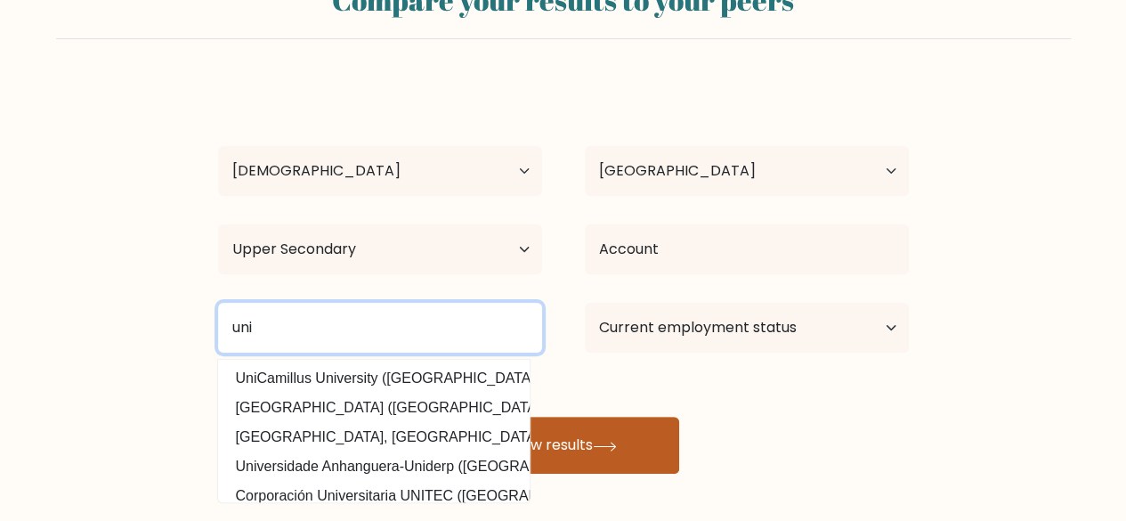
type input "uni"
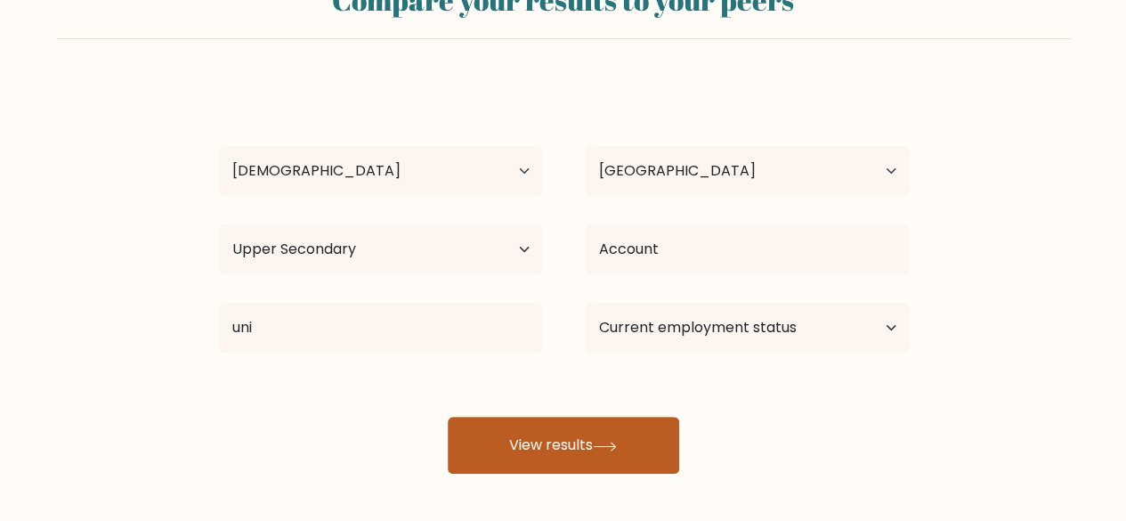
click at [627, 443] on button "View results" at bounding box center [564, 445] width 232 height 57
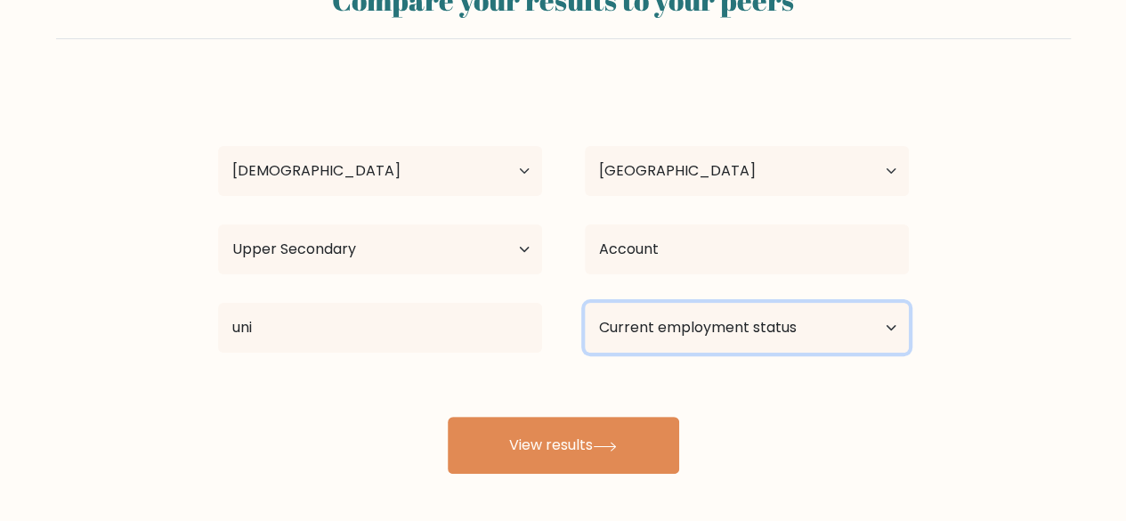
click at [699, 327] on select "Current employment status Employed Student Retired Other / prefer not to answer" at bounding box center [747, 328] width 324 height 50
click at [585, 303] on select "Current employment status Employed Student Retired Other / prefer not to answer" at bounding box center [747, 328] width 324 height 50
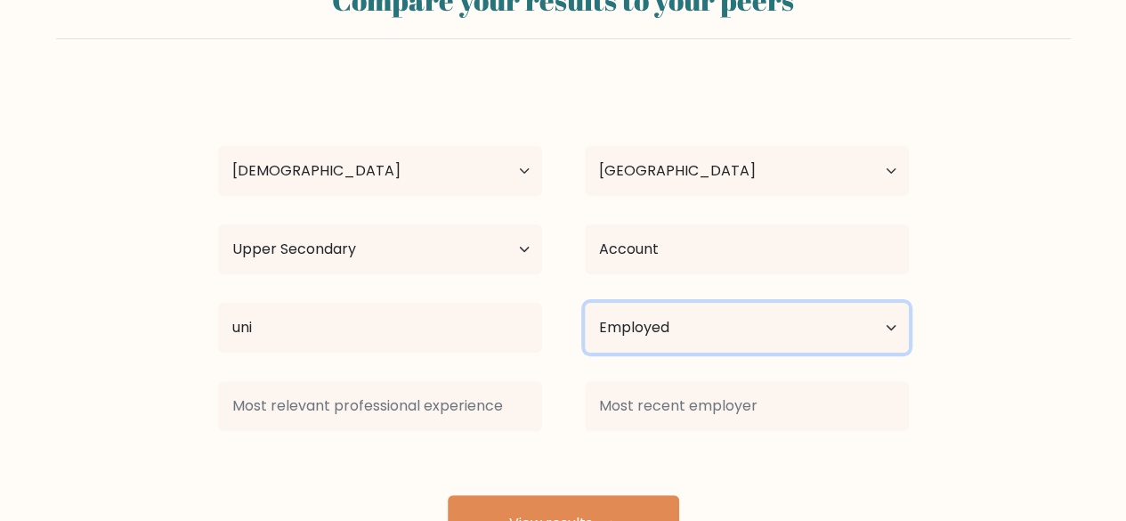
click at [690, 337] on select "Current employment status Employed Student Retired Other / prefer not to answer" at bounding box center [747, 328] width 324 height 50
select select "student"
click at [585, 303] on select "Current employment status Employed Student Retired Other / prefer not to answer" at bounding box center [747, 328] width 324 height 50
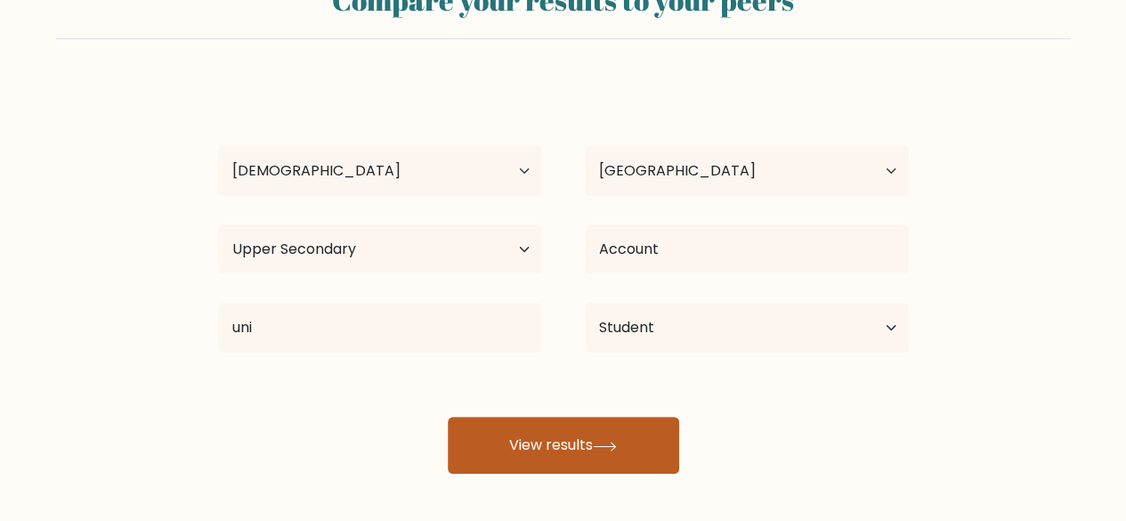
click at [589, 444] on button "View results" at bounding box center [564, 445] width 232 height 57
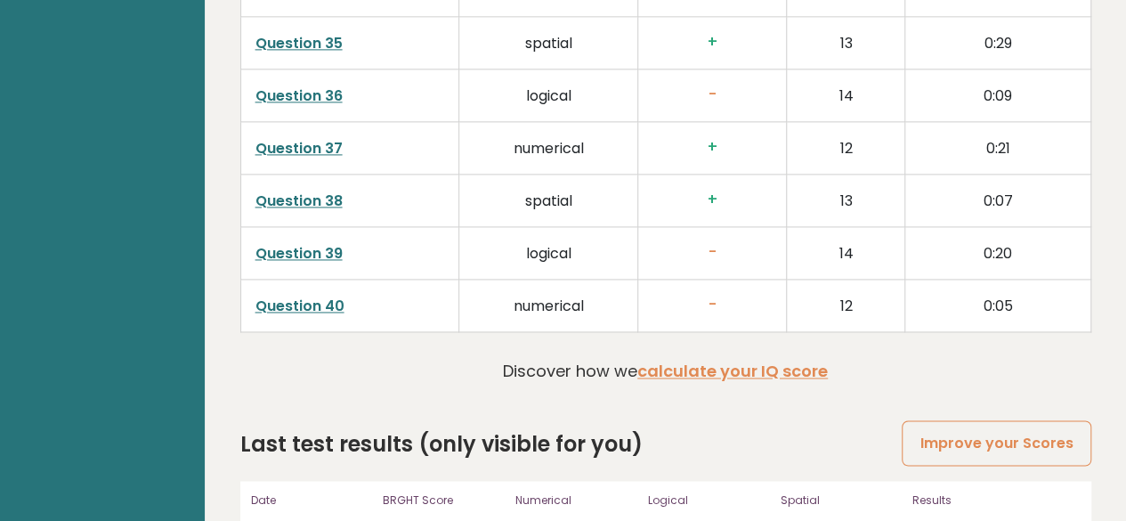
scroll to position [4628, 0]
